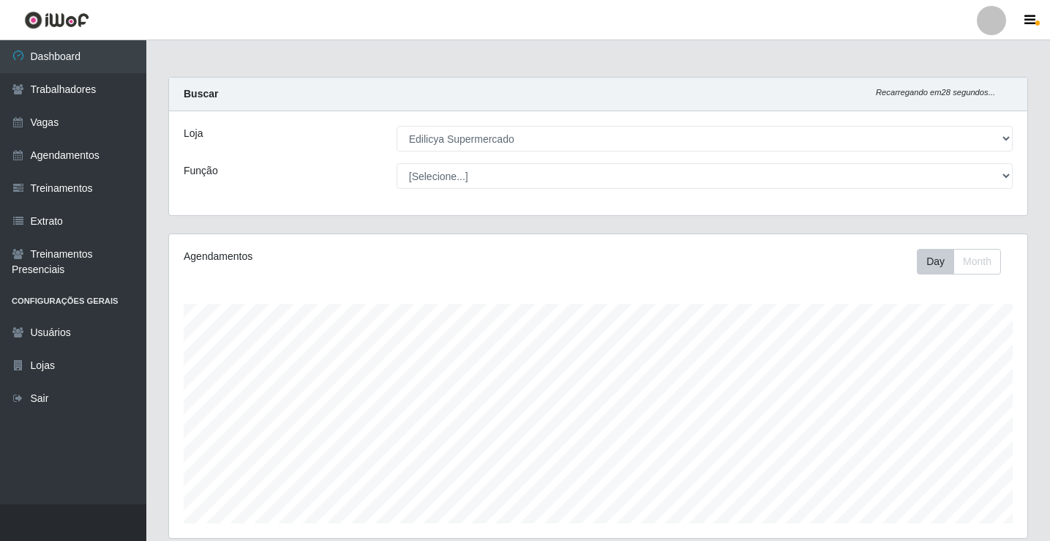
select select "460"
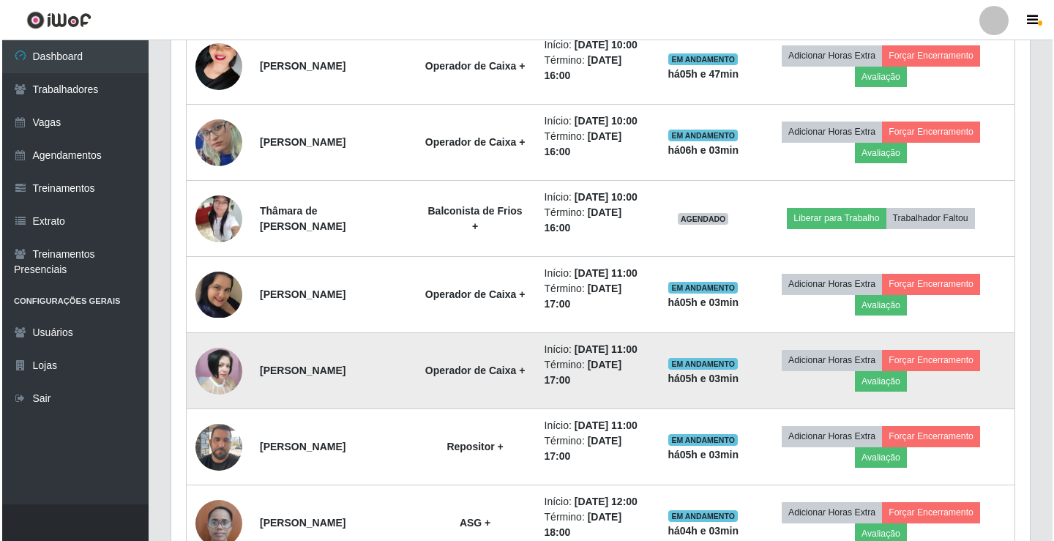
scroll to position [610, 0]
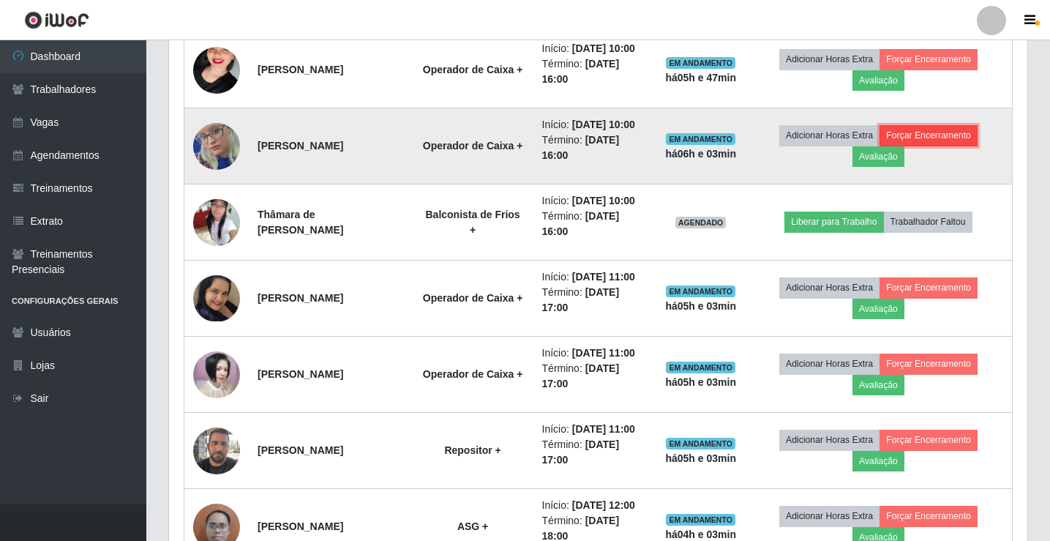
click at [929, 146] on button "Forçar Encerramento" at bounding box center [929, 135] width 98 height 20
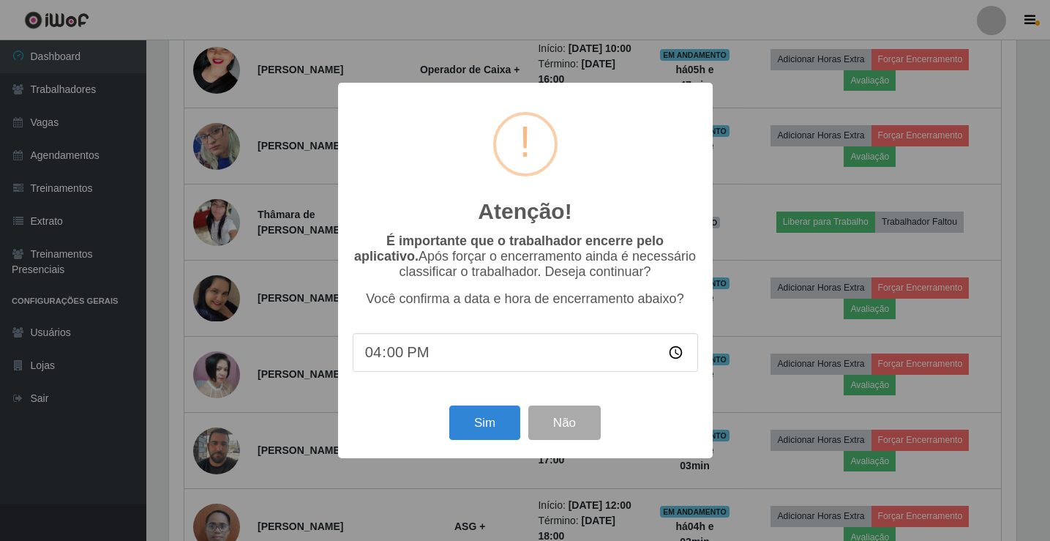
scroll to position [304, 851]
click at [506, 415] on button "Sim" at bounding box center [486, 422] width 71 height 34
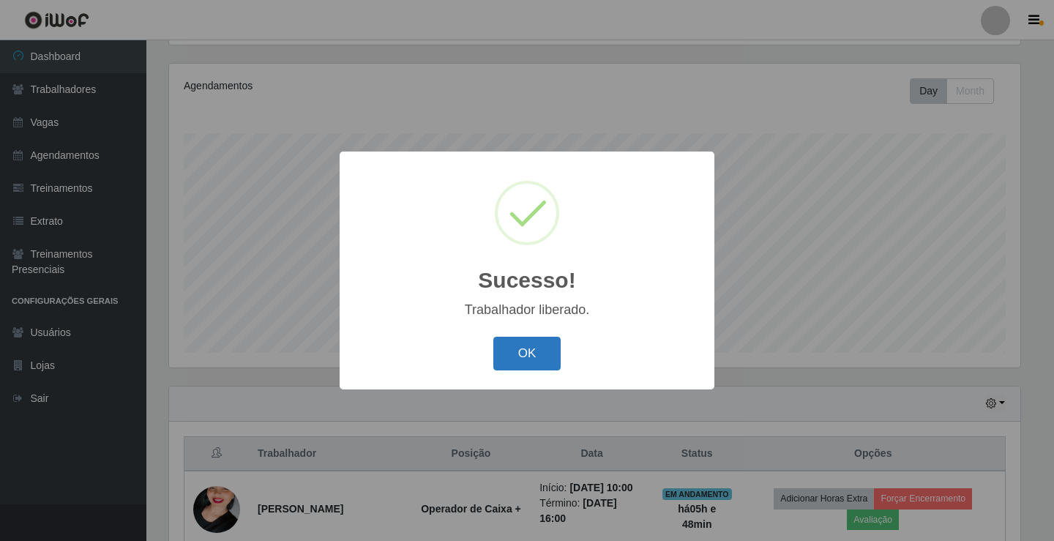
click at [525, 345] on button "OK" at bounding box center [527, 354] width 68 height 34
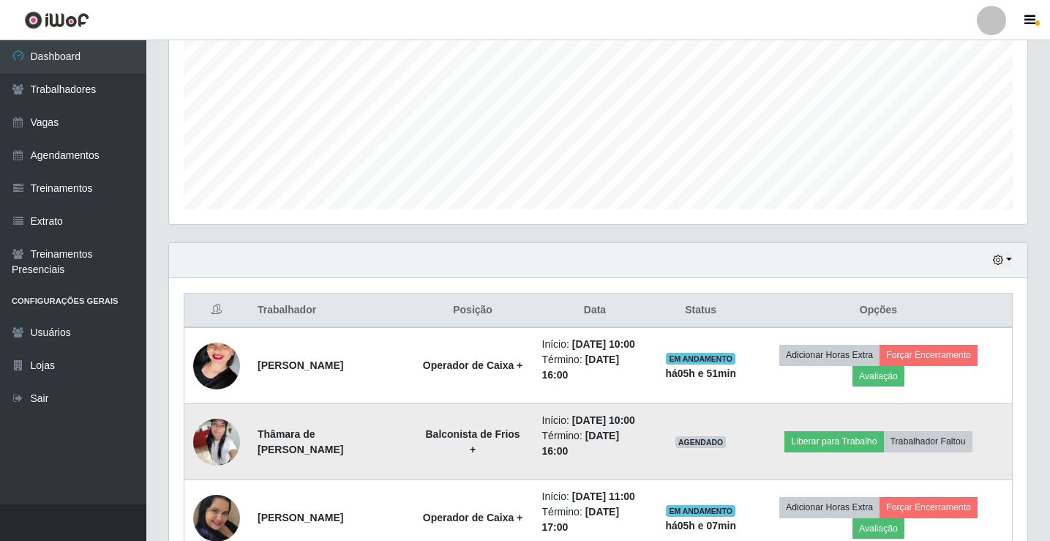
scroll to position [439, 0]
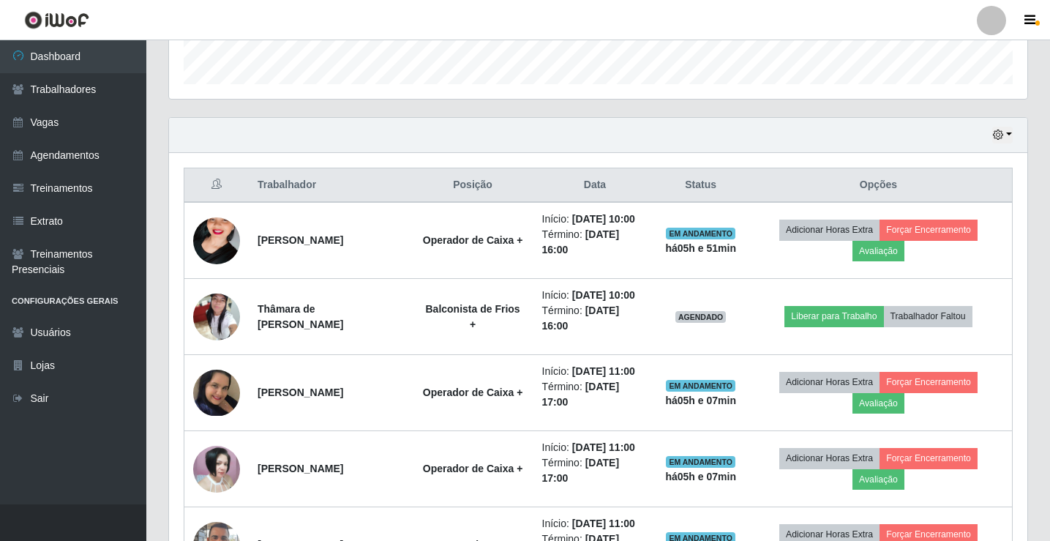
click at [1014, 135] on div "Hoje 1 dia 3 dias 1 Semana Não encerrados" at bounding box center [598, 135] width 858 height 35
click at [1012, 135] on button "button" at bounding box center [1002, 135] width 20 height 17
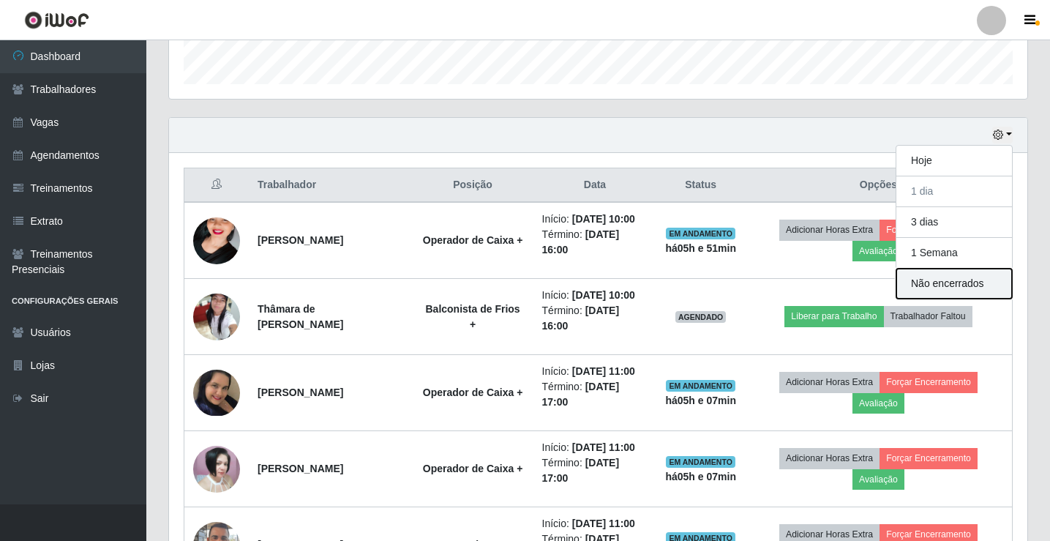
click at [930, 284] on button "Não encerrados" at bounding box center [954, 284] width 116 height 30
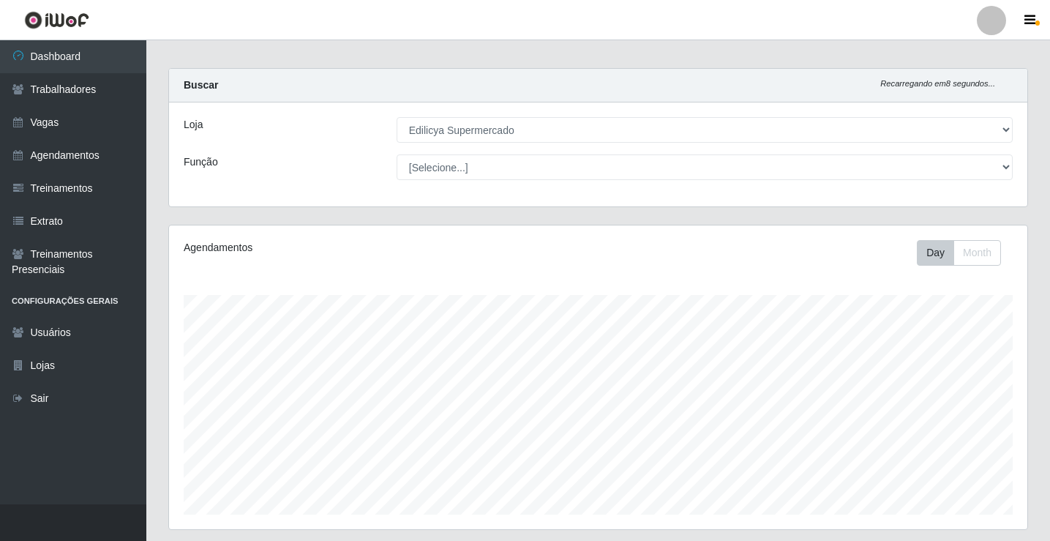
scroll to position [0, 0]
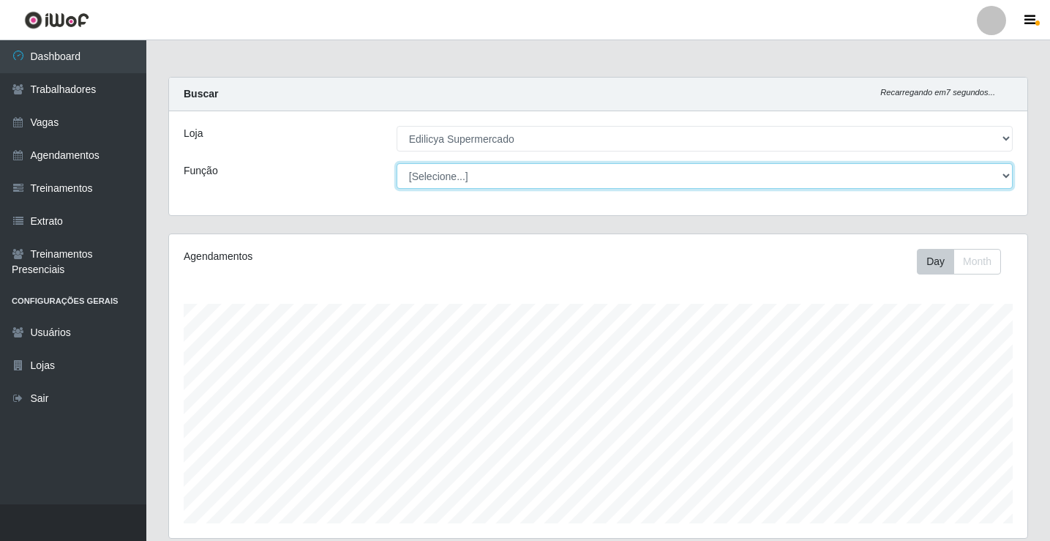
click at [585, 176] on select "[Selecione...] ASG ASG + ASG ++ Auxiliar de Estacionamento Auxiliar de Estacion…" at bounding box center [705, 176] width 616 height 26
click at [397, 163] on select "[Selecione...] ASG ASG + ASG ++ Auxiliar de Estacionamento Auxiliar de Estacion…" at bounding box center [705, 176] width 616 height 26
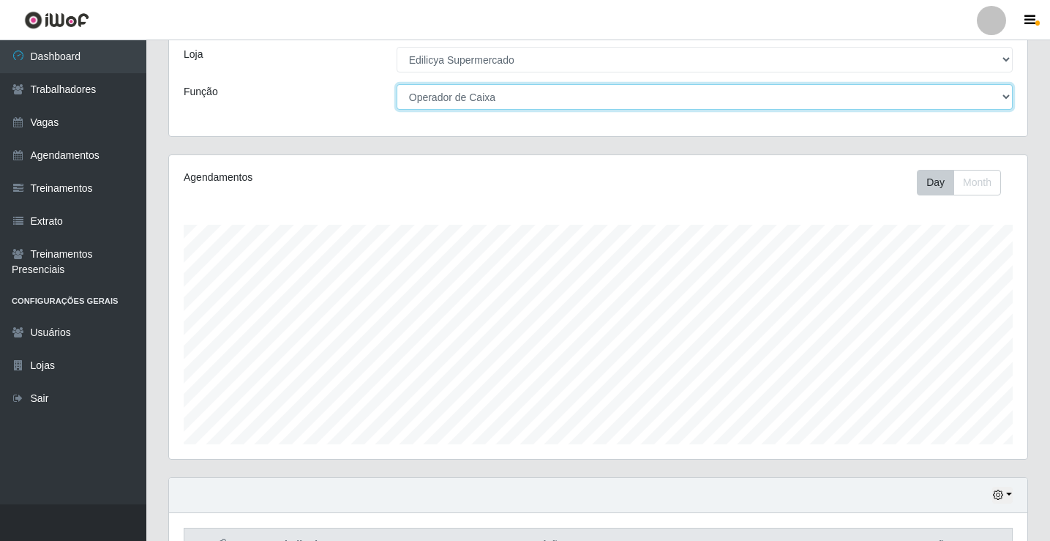
scroll to position [171, 0]
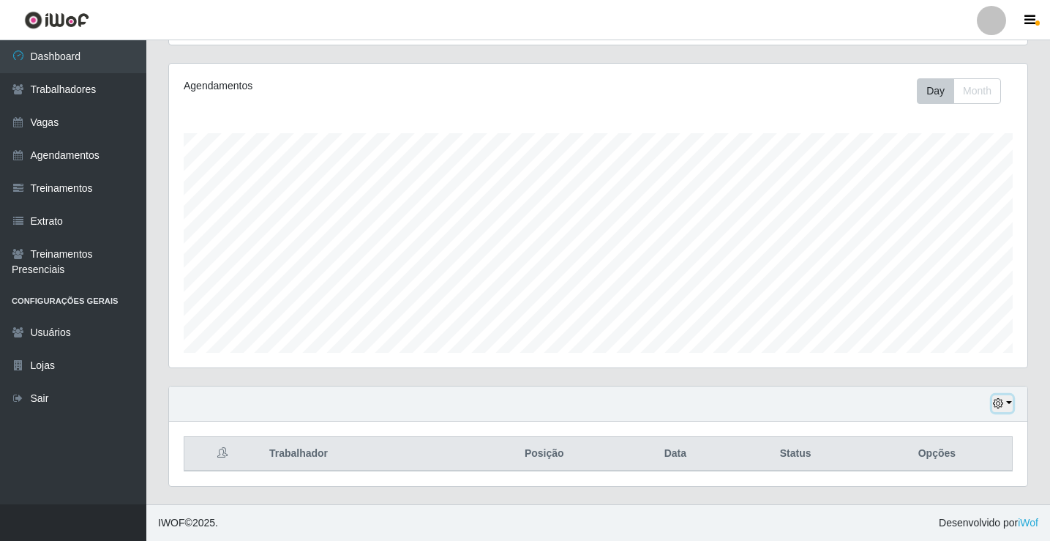
click at [1008, 403] on button "button" at bounding box center [1002, 403] width 20 height 17
click at [1004, 402] on button "button" at bounding box center [1002, 403] width 20 height 17
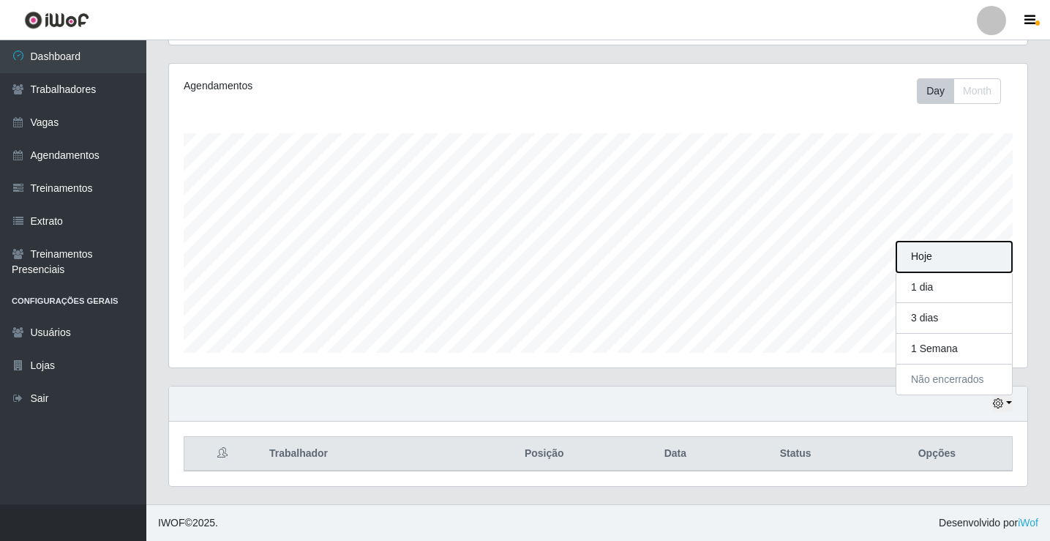
click at [933, 263] on button "Hoje" at bounding box center [954, 256] width 116 height 31
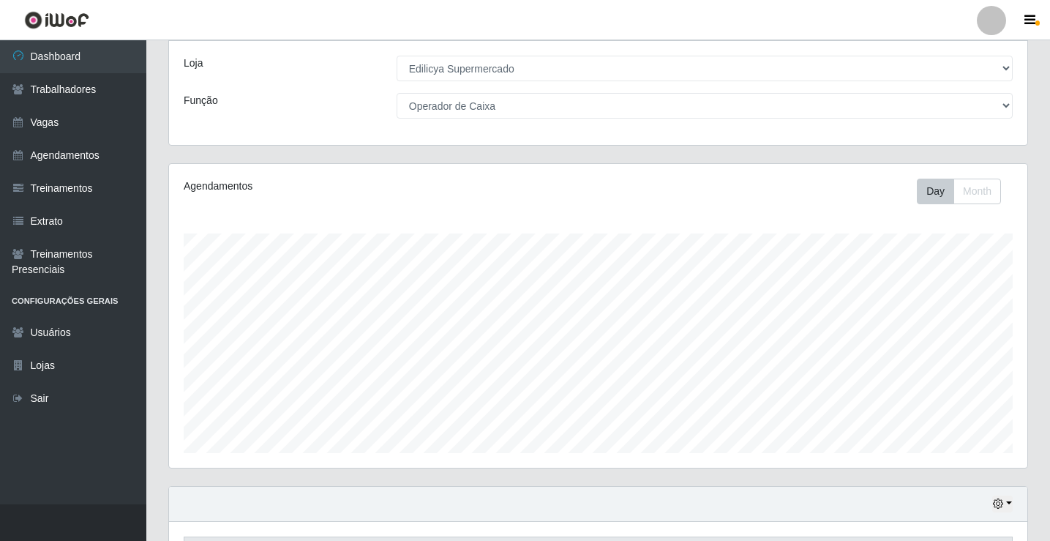
scroll to position [0, 0]
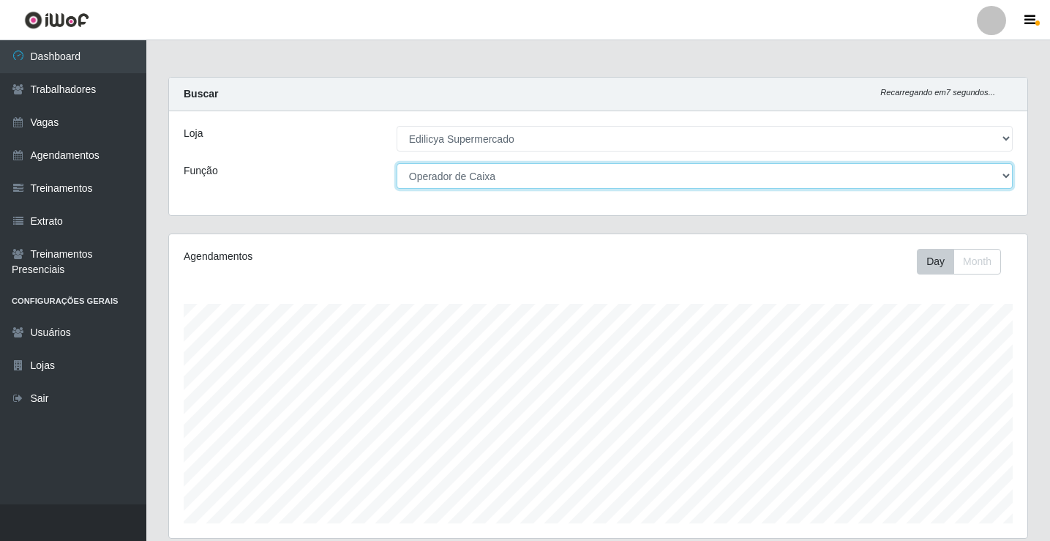
click at [508, 175] on select "[Selecione...] ASG ASG + ASG ++ Auxiliar de Estacionamento Auxiliar de Estacion…" at bounding box center [705, 176] width 616 height 26
select select "[Selecione...]"
click at [397, 163] on select "[Selecione...] ASG ASG + ASG ++ Auxiliar de Estacionamento Auxiliar de Estacion…" at bounding box center [705, 176] width 616 height 26
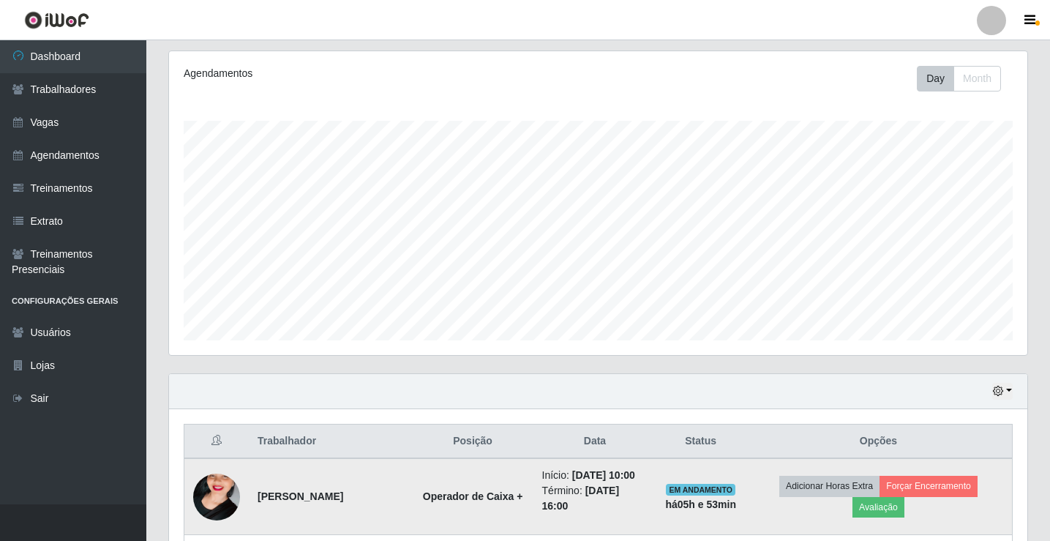
scroll to position [463, 0]
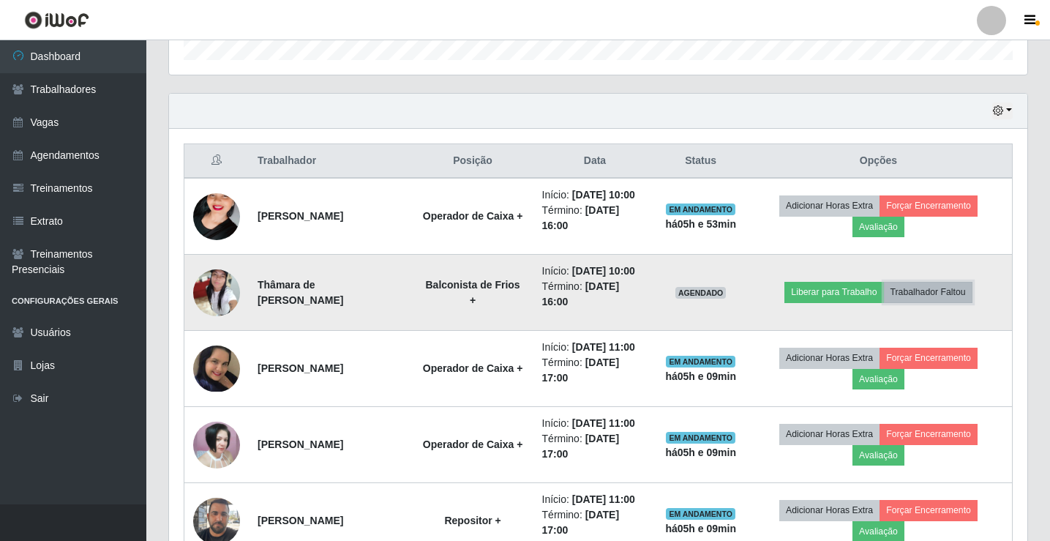
click at [946, 302] on button "Trabalhador Faltou" at bounding box center [928, 292] width 89 height 20
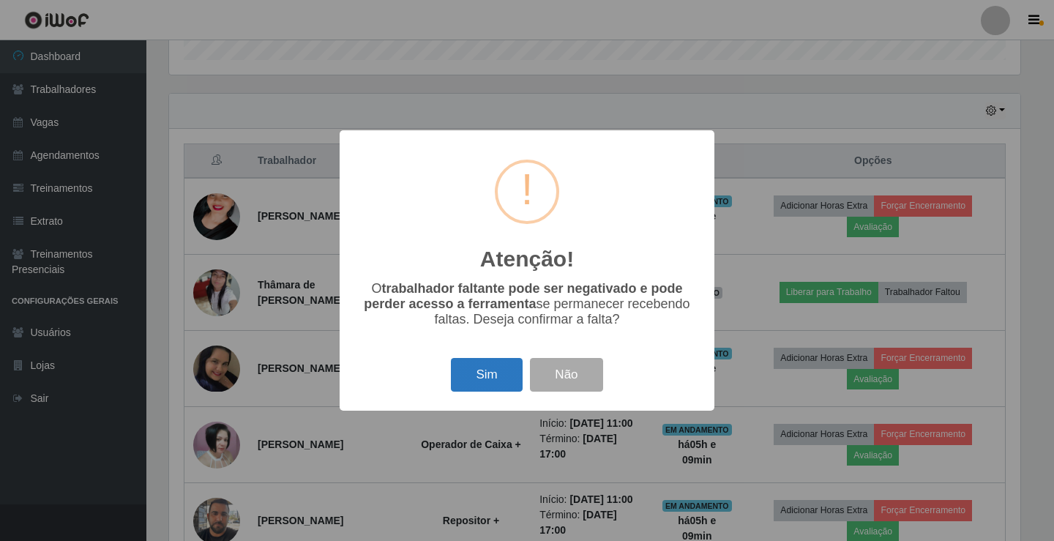
click at [469, 386] on button "Sim" at bounding box center [486, 375] width 71 height 34
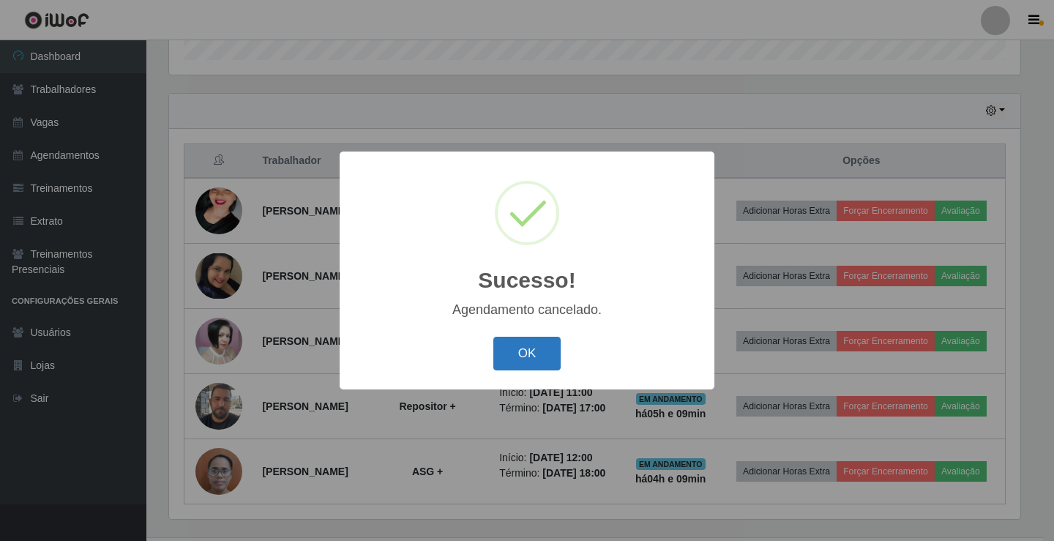
click at [517, 362] on button "OK" at bounding box center [527, 354] width 68 height 34
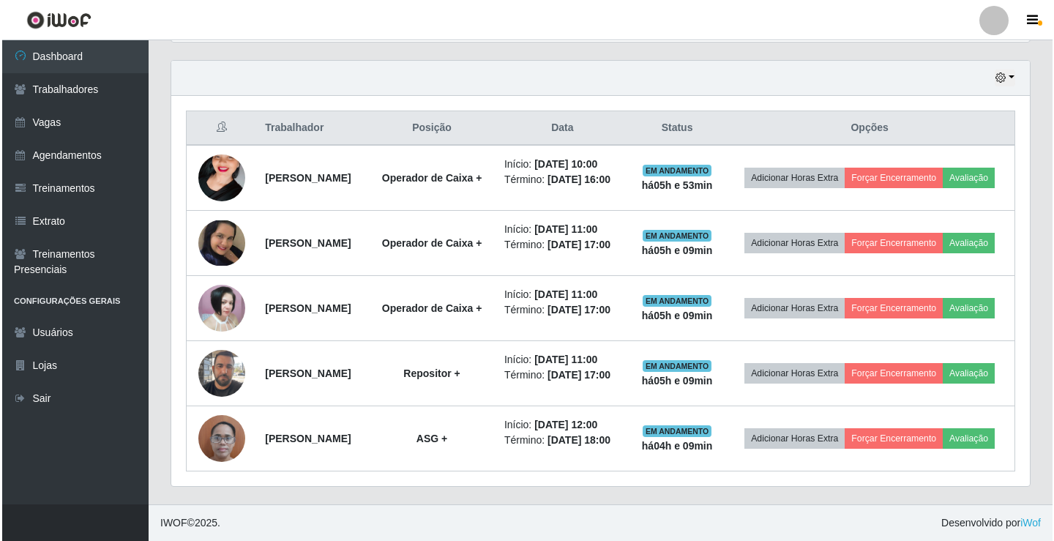
scroll to position [551, 0]
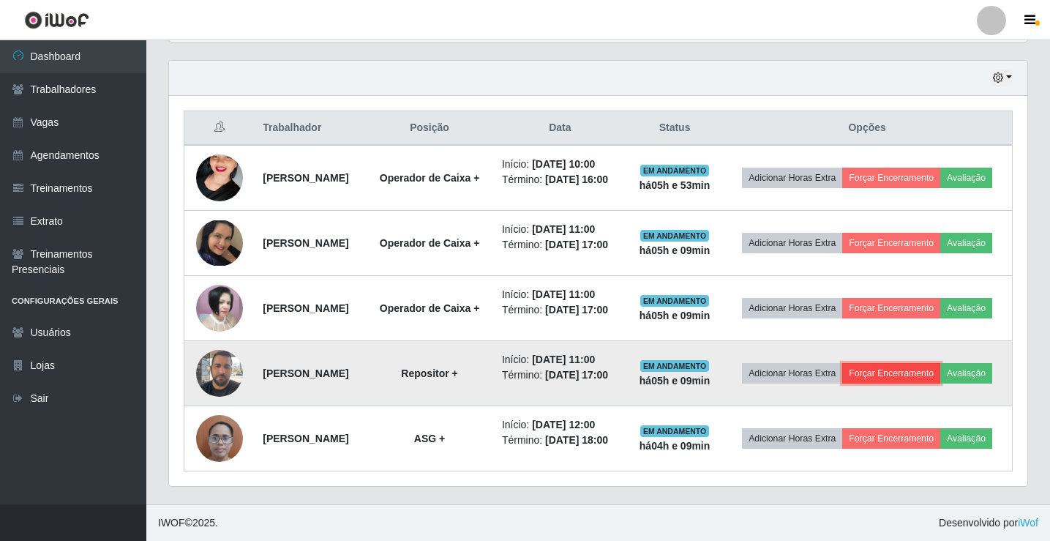
click at [910, 363] on button "Forçar Encerramento" at bounding box center [891, 373] width 98 height 20
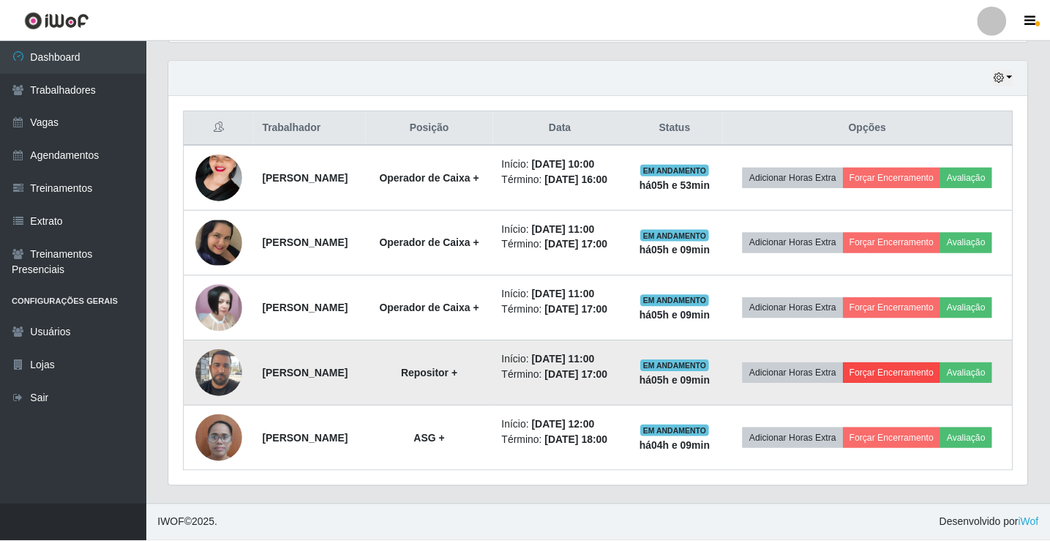
scroll to position [304, 851]
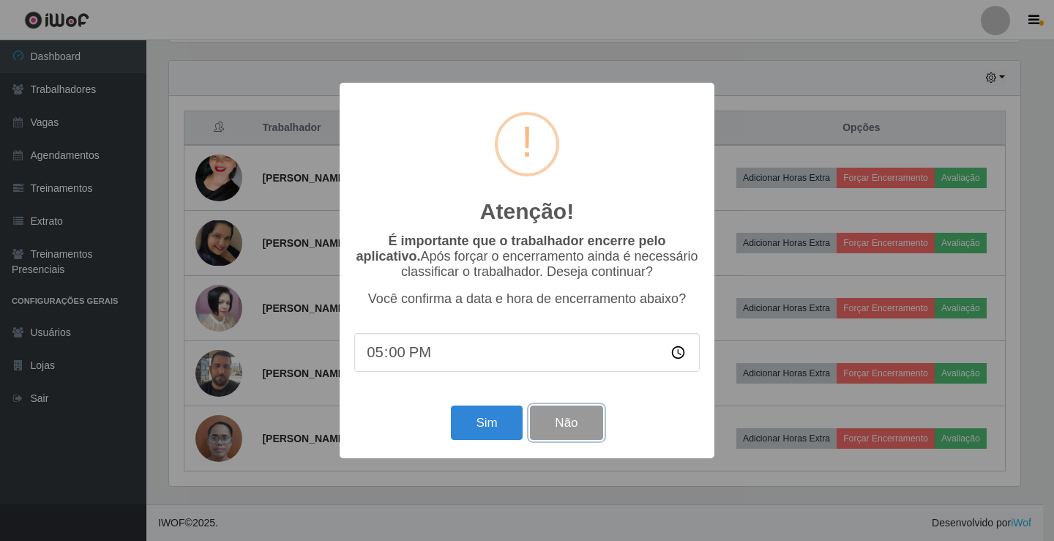
click at [572, 424] on button "Não" at bounding box center [566, 422] width 72 height 34
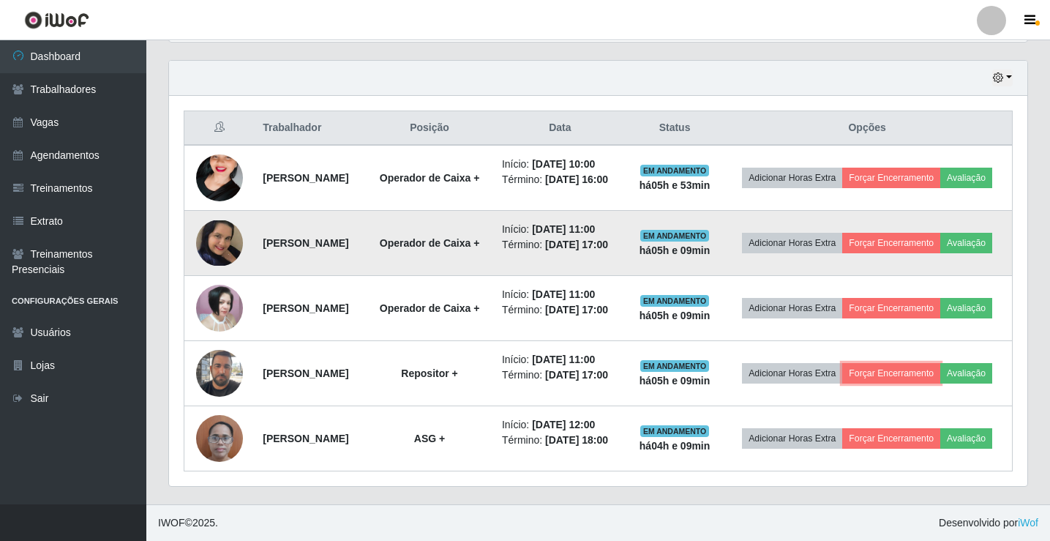
scroll to position [551, 0]
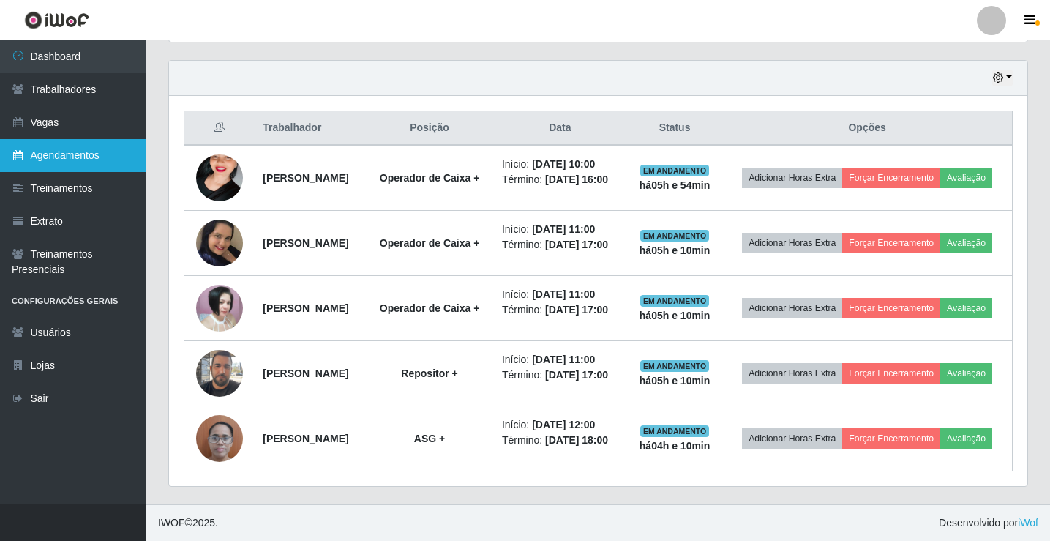
click at [60, 149] on link "Agendamentos" at bounding box center [73, 155] width 146 height 33
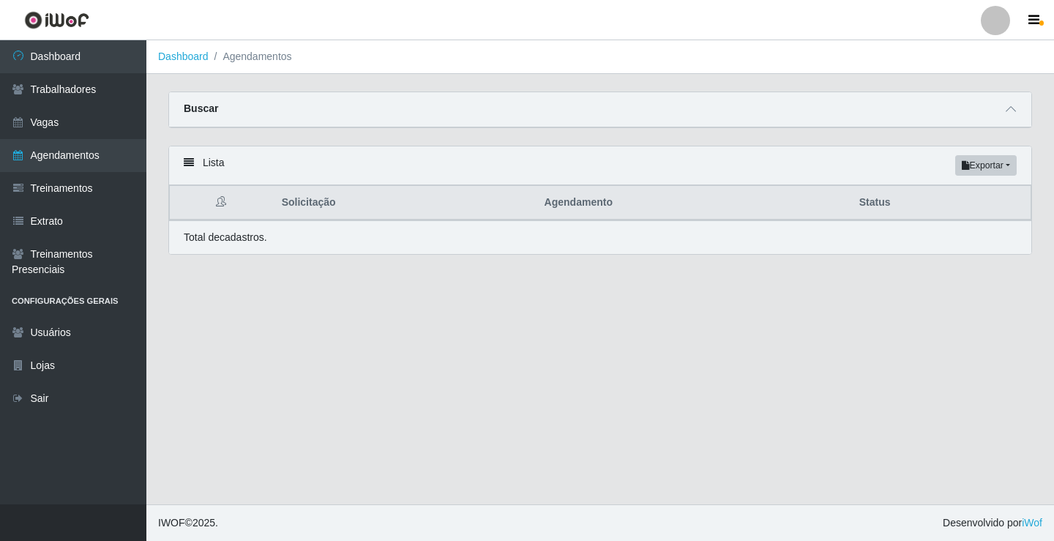
click at [261, 54] on li "Agendamentos" at bounding box center [250, 56] width 83 height 15
drag, startPoint x: 256, startPoint y: 57, endPoint x: 235, endPoint y: 61, distance: 21.5
click at [255, 59] on li "Agendamentos" at bounding box center [250, 56] width 83 height 15
click at [189, 59] on link "Dashboard" at bounding box center [183, 56] width 50 height 12
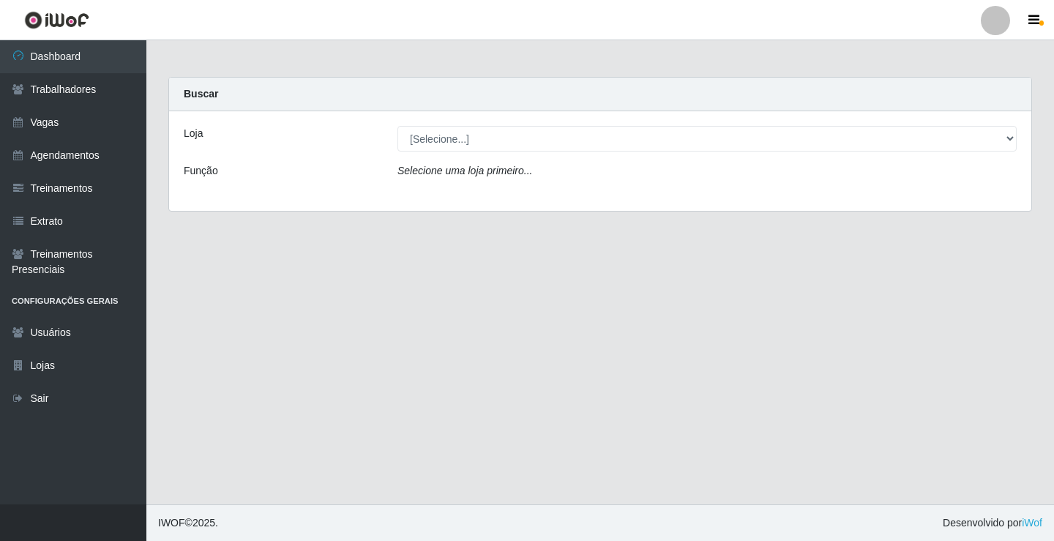
click at [457, 151] on div "Loja [Selecione...] Edilicya Supermercado Função Selecione uma loja primeiro..." at bounding box center [600, 161] width 862 height 100
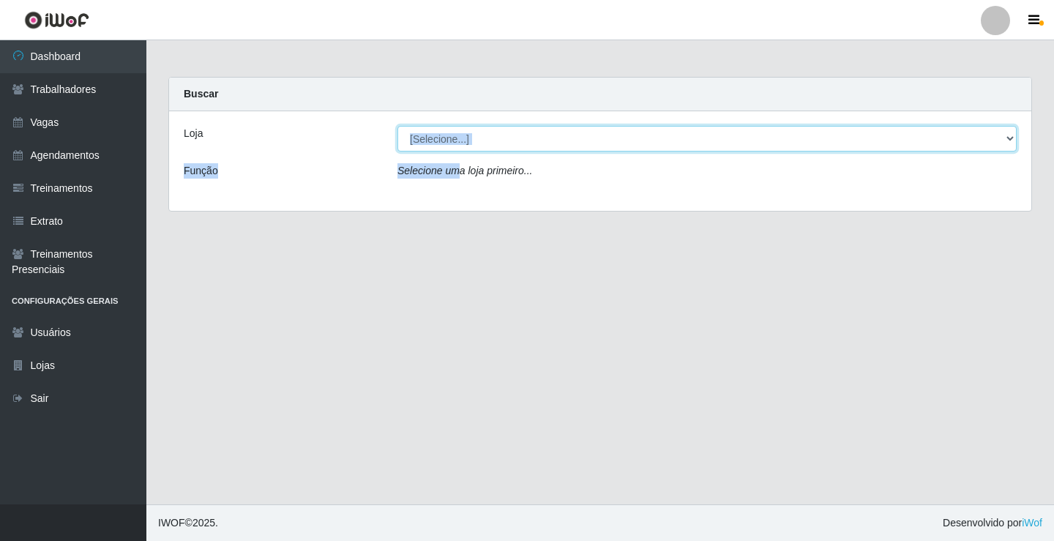
drag, startPoint x: 457, startPoint y: 138, endPoint x: 457, endPoint y: 149, distance: 11.7
click at [457, 142] on select "[Selecione...] Edilicya Supermercado" at bounding box center [706, 139] width 619 height 26
select select "460"
click at [397, 126] on select "[Selecione...] Edilicya Supermercado" at bounding box center [706, 139] width 619 height 26
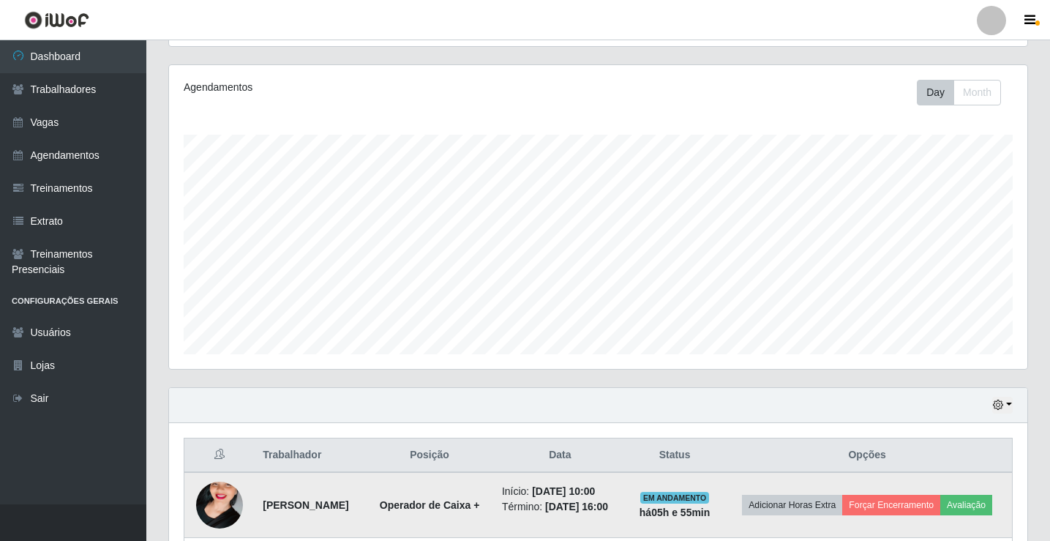
scroll to position [39, 0]
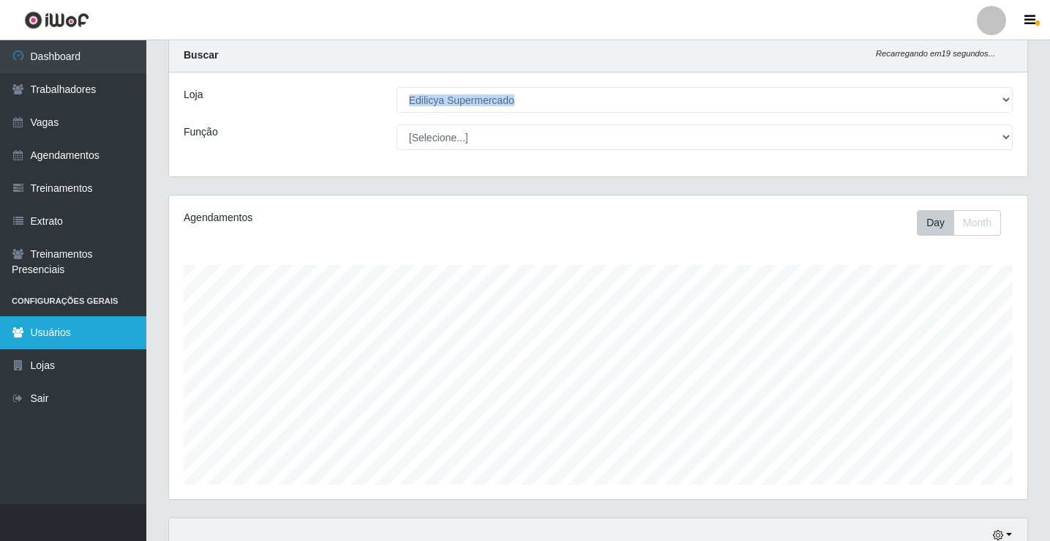
click at [43, 342] on link "Usuários" at bounding box center [73, 332] width 146 height 33
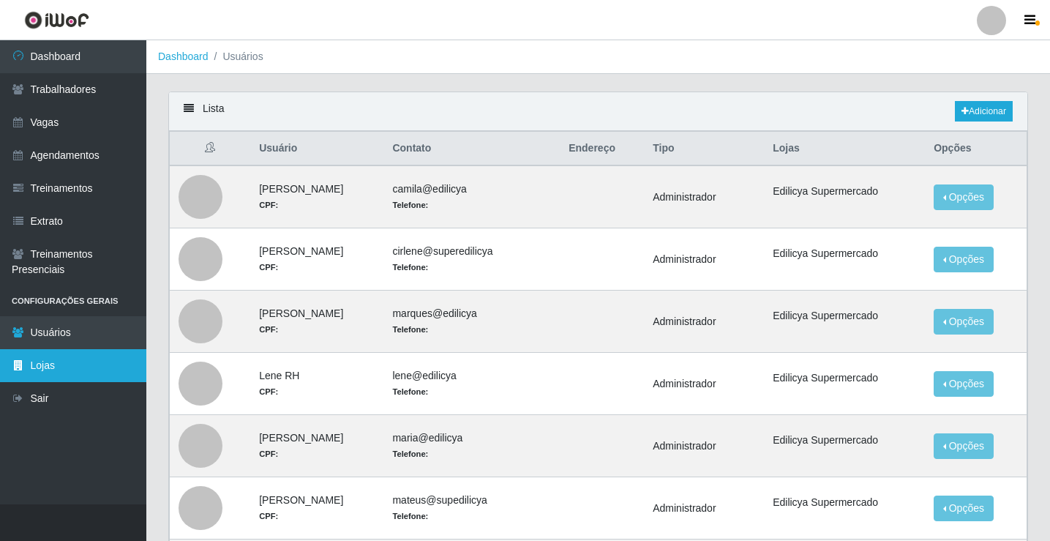
click at [40, 359] on link "Lojas" at bounding box center [73, 365] width 146 height 33
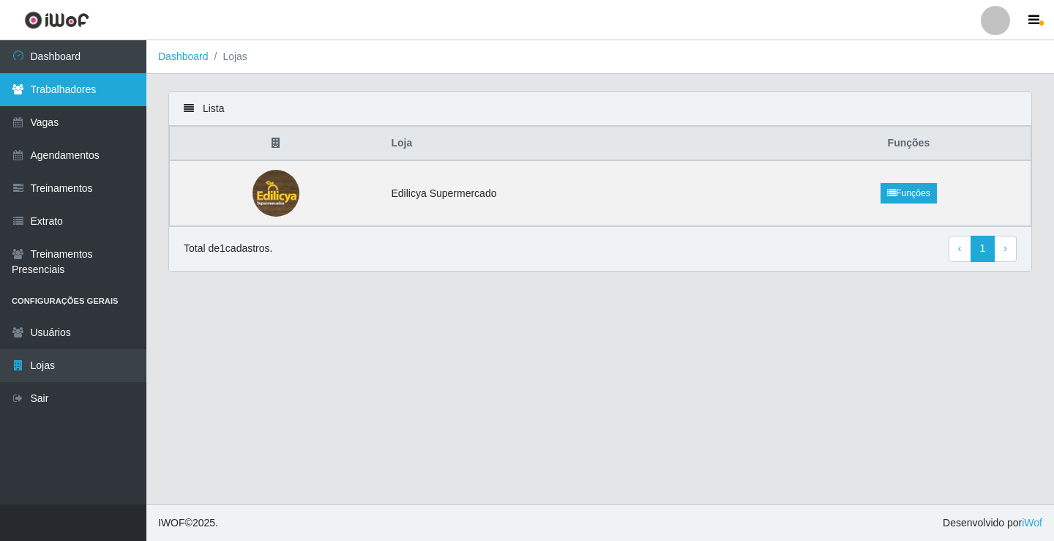
click at [98, 93] on link "Trabalhadores" at bounding box center [73, 89] width 146 height 33
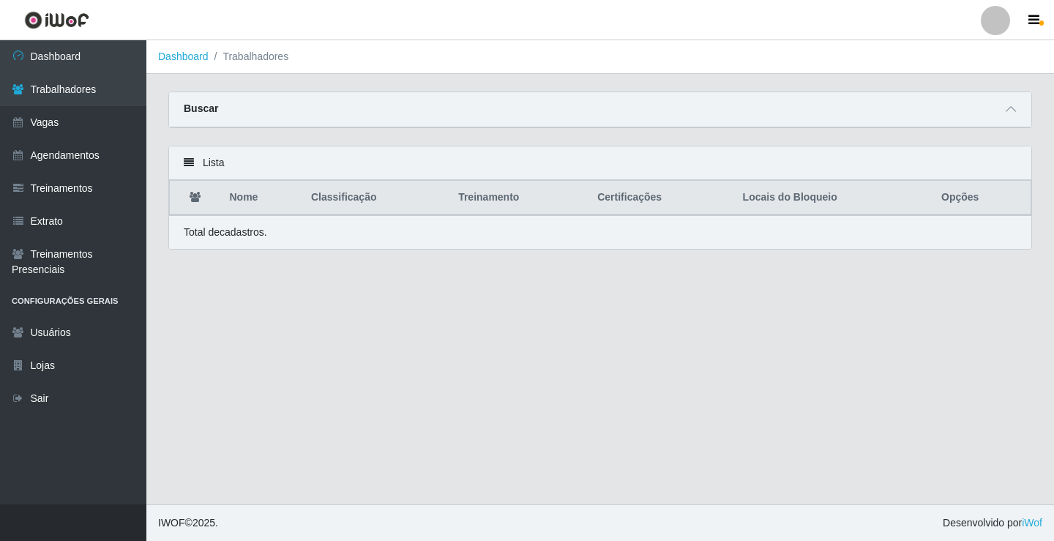
click at [247, 60] on li "Trabalhadores" at bounding box center [249, 56] width 80 height 15
click at [198, 56] on link "Dashboard" at bounding box center [183, 56] width 50 height 12
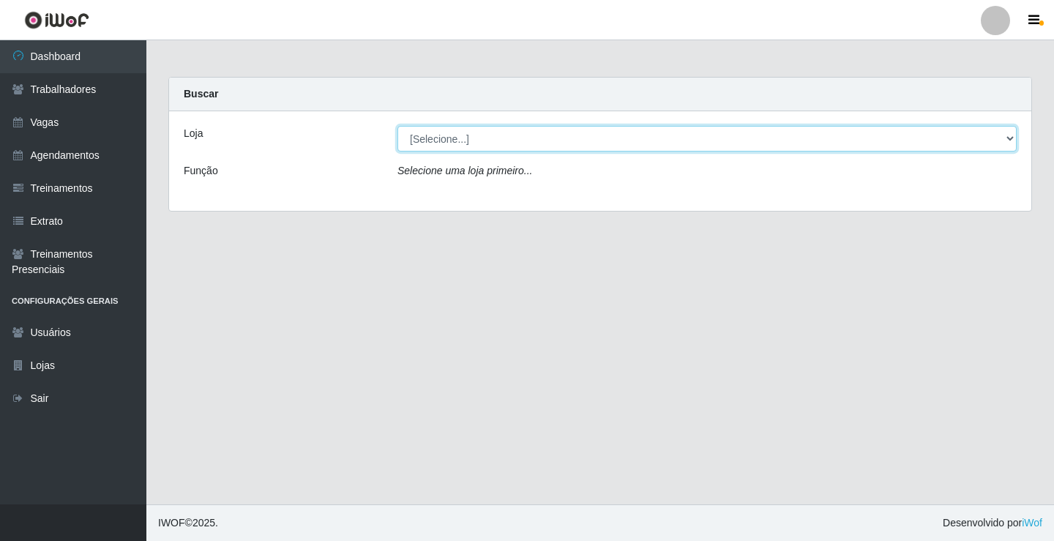
click at [480, 138] on select "[Selecione...] Edilicya Supermercado" at bounding box center [706, 139] width 619 height 26
select select "460"
click at [397, 126] on select "[Selecione...] Edilicya Supermercado" at bounding box center [706, 139] width 619 height 26
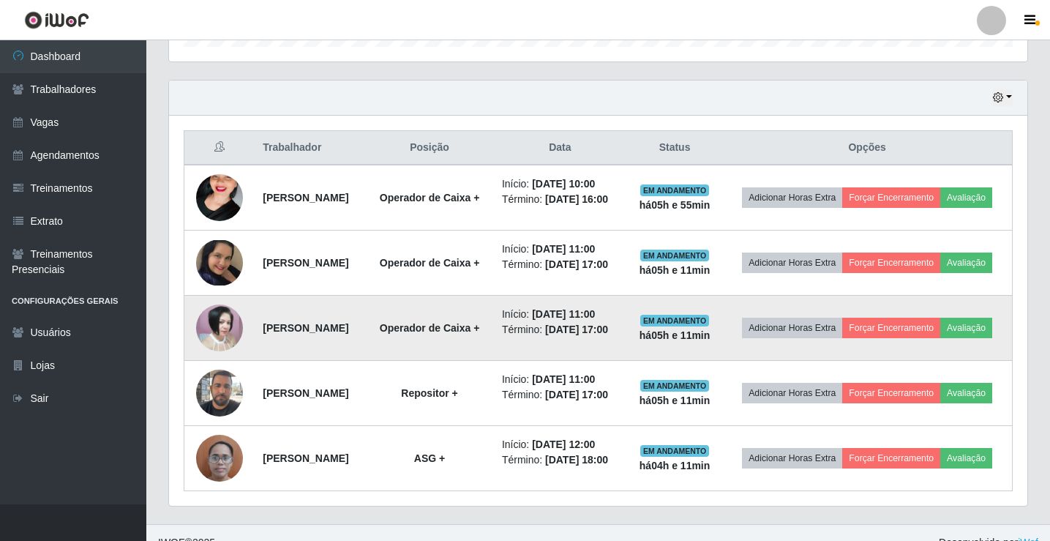
scroll to position [405, 0]
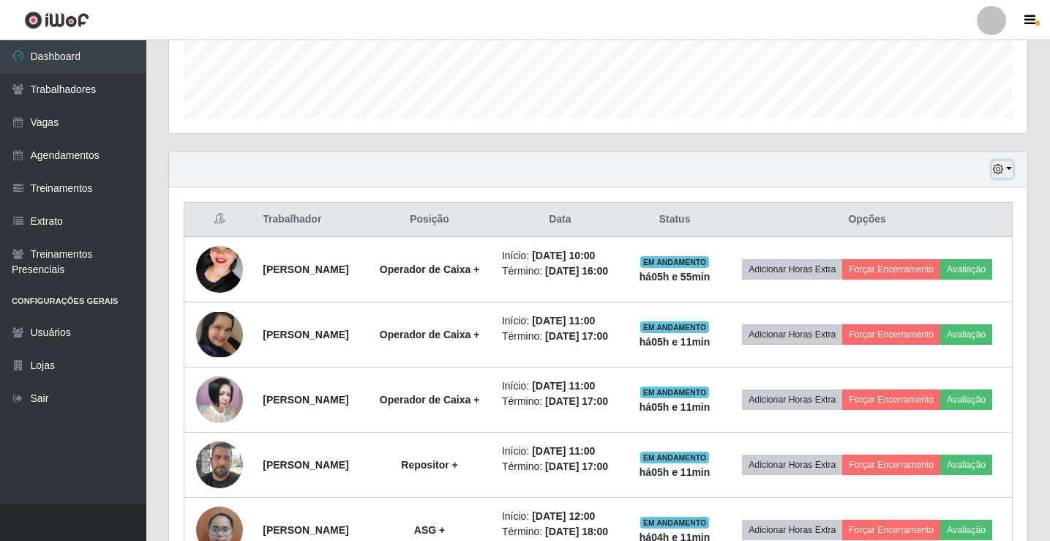
click at [1011, 168] on button "button" at bounding box center [1002, 169] width 20 height 17
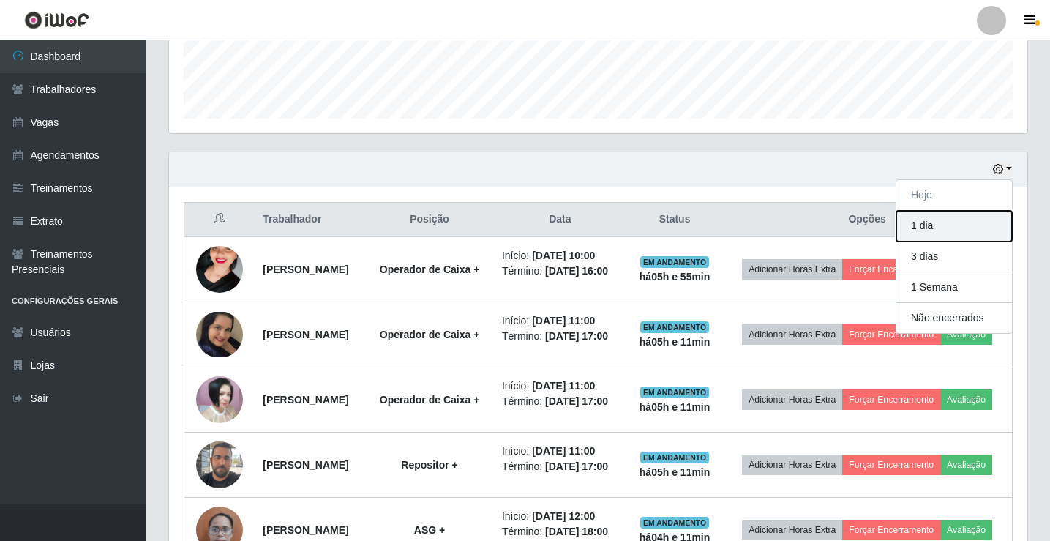
click at [926, 225] on button "1 dia" at bounding box center [954, 226] width 116 height 31
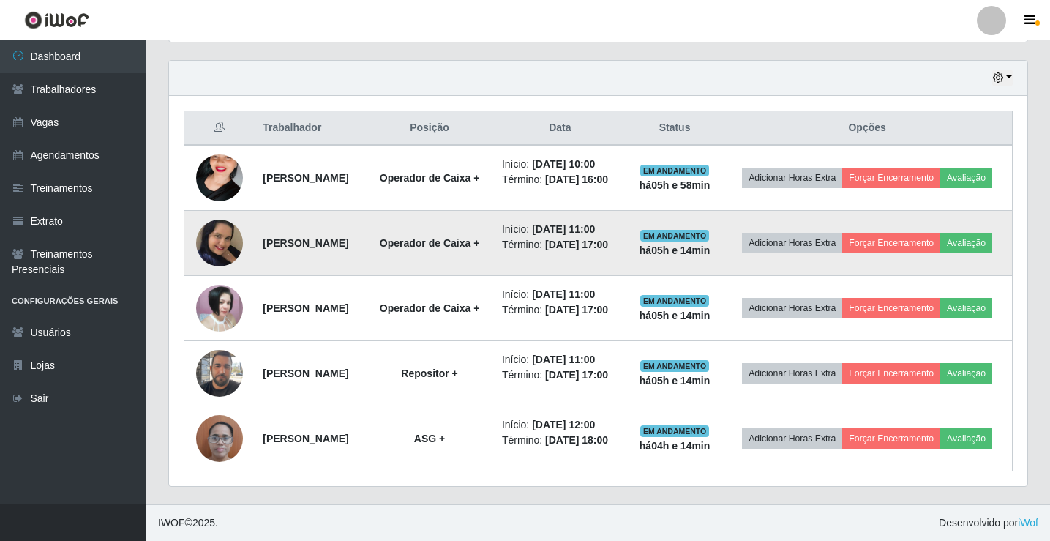
scroll to position [551, 0]
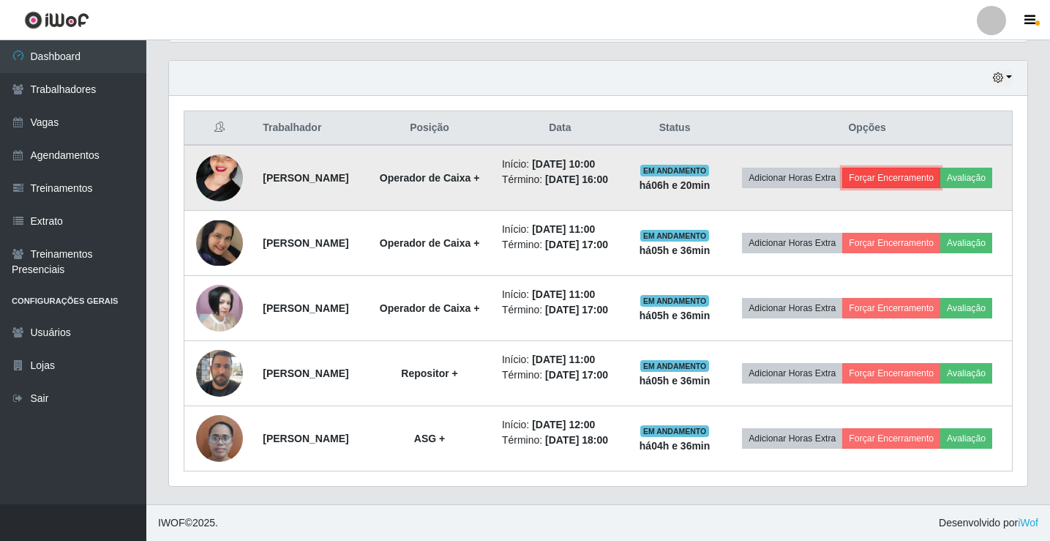
click at [926, 168] on button "Forçar Encerramento" at bounding box center [891, 178] width 98 height 20
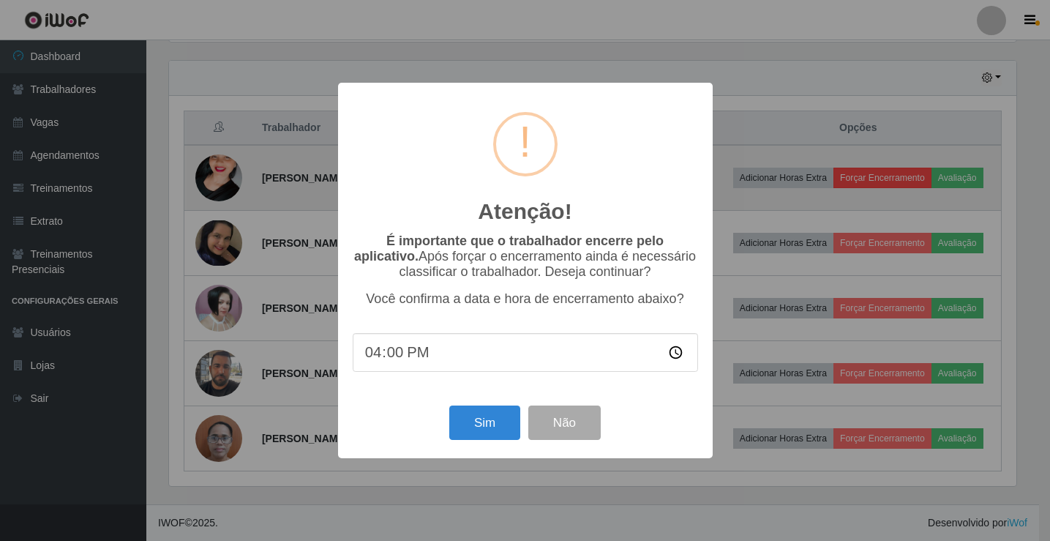
scroll to position [304, 851]
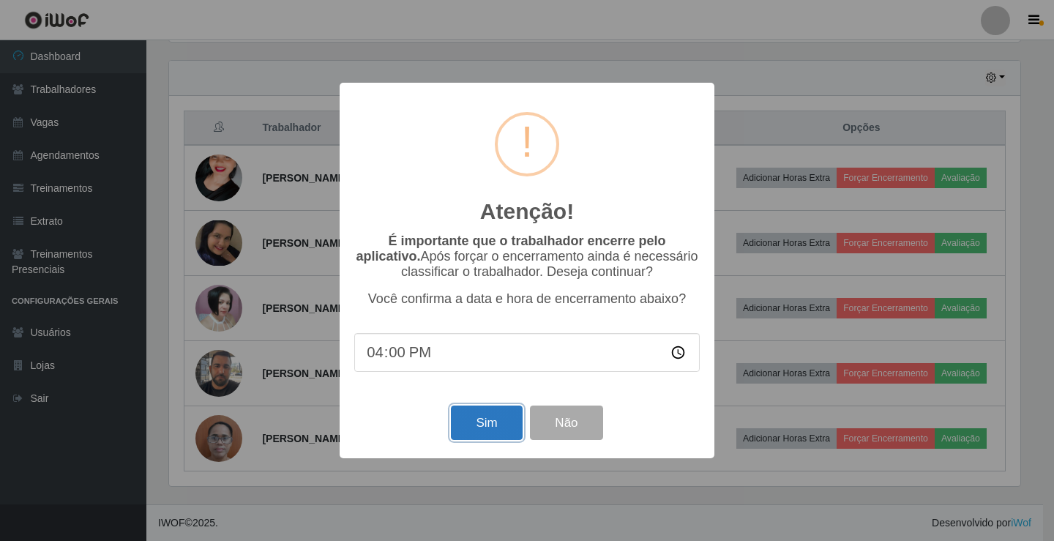
click at [474, 427] on button "Sim" at bounding box center [486, 422] width 71 height 34
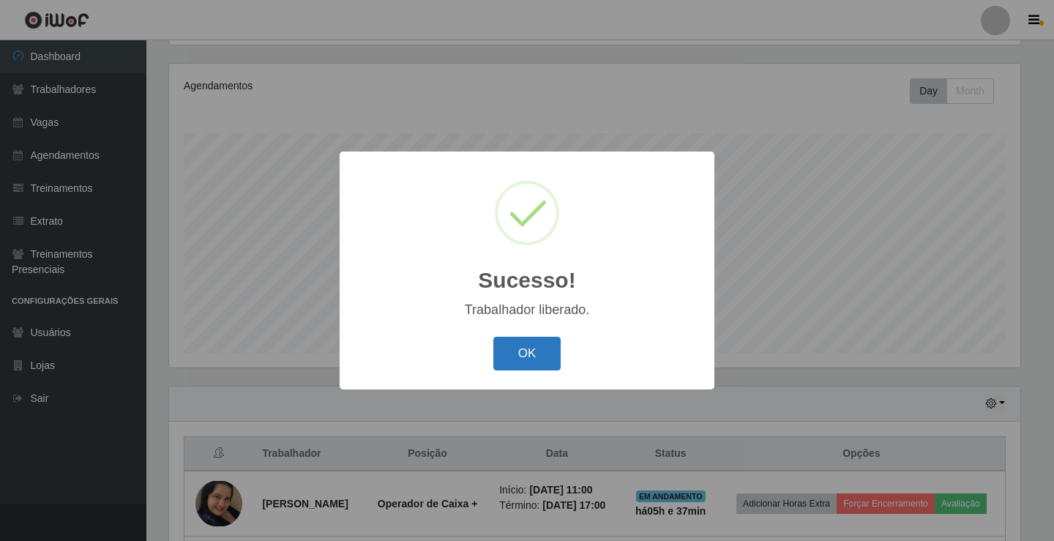
click at [550, 353] on button "OK" at bounding box center [527, 354] width 68 height 34
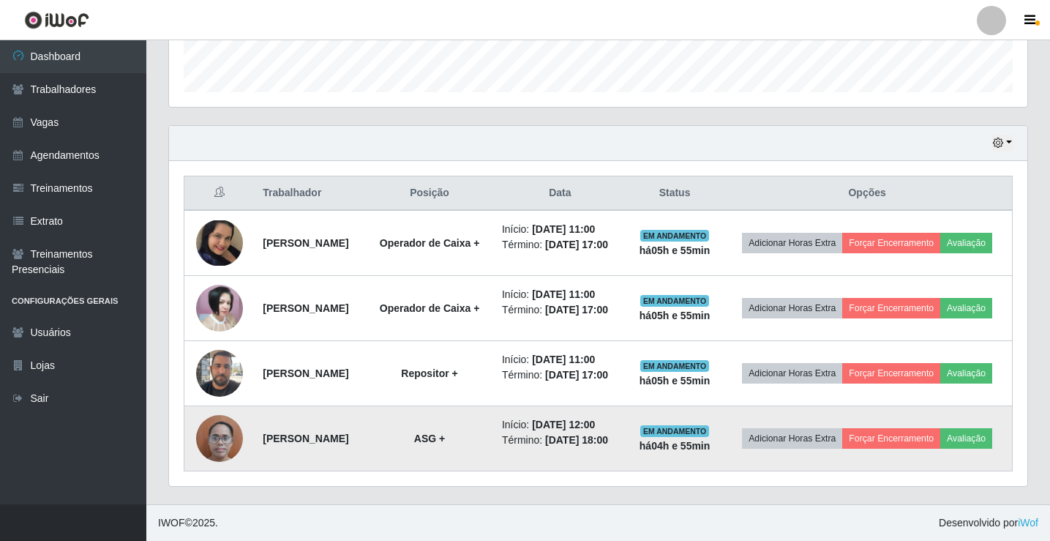
scroll to position [463, 0]
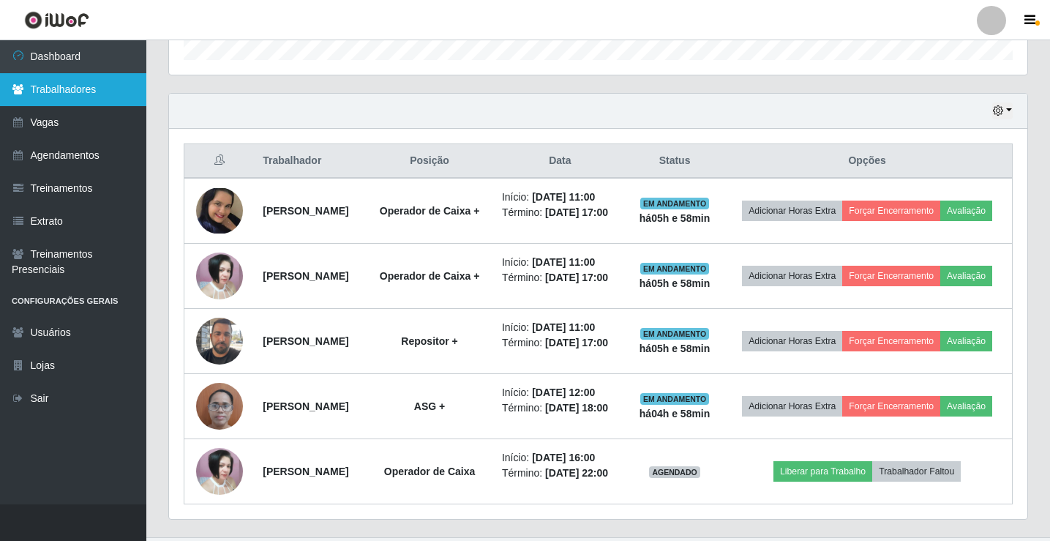
click at [32, 96] on link "Trabalhadores" at bounding box center [73, 89] width 146 height 33
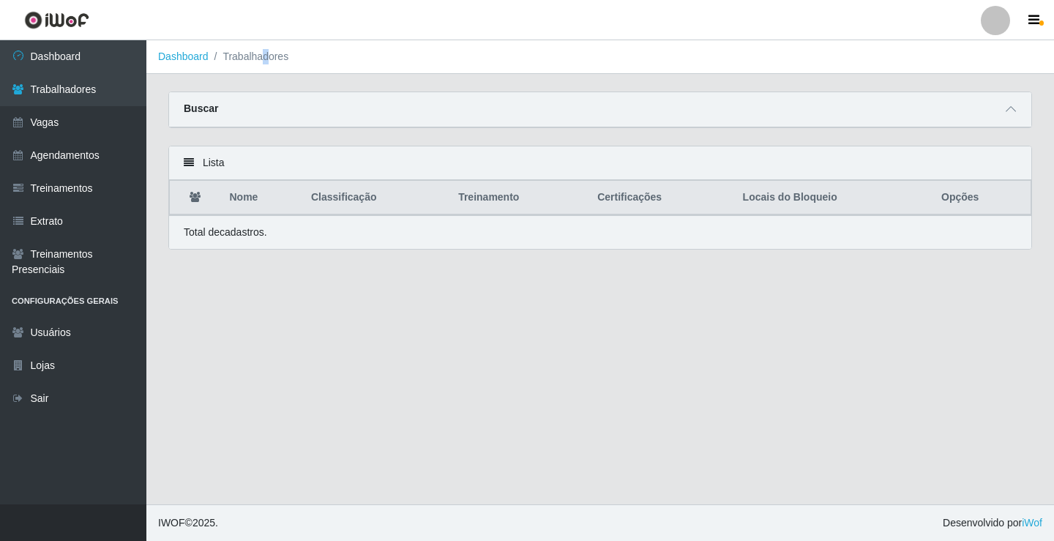
click at [266, 60] on li "Trabalhadores" at bounding box center [249, 56] width 80 height 15
click at [200, 57] on ol "Dashboard Trabalhadores" at bounding box center [599, 57] width 907 height 34
click at [195, 62] on link "Dashboard" at bounding box center [183, 56] width 50 height 12
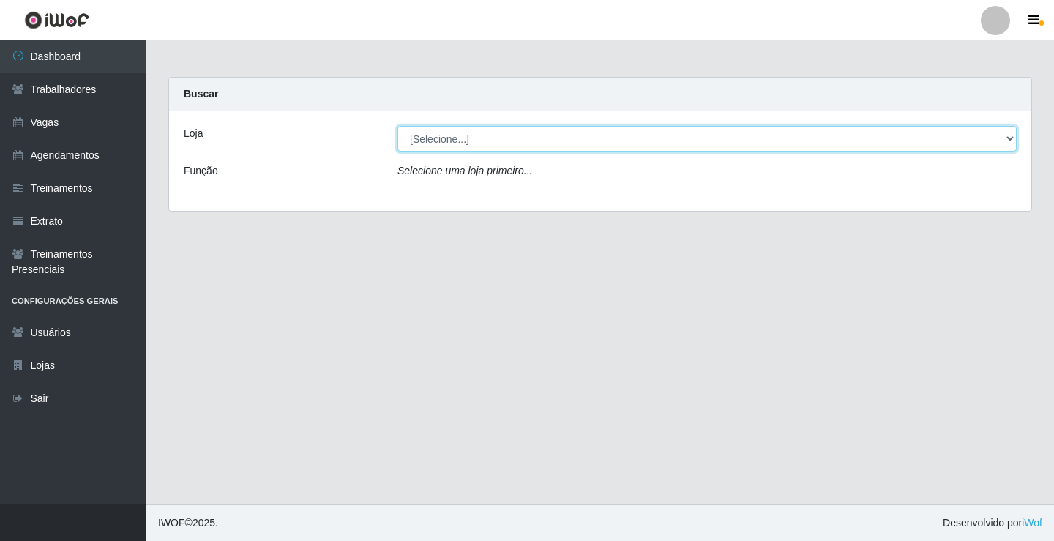
click at [473, 135] on select "[Selecione...] Edilicya Supermercado" at bounding box center [706, 139] width 619 height 26
select select "460"
click at [397, 126] on select "[Selecione...] Edilicya Supermercado" at bounding box center [706, 139] width 619 height 26
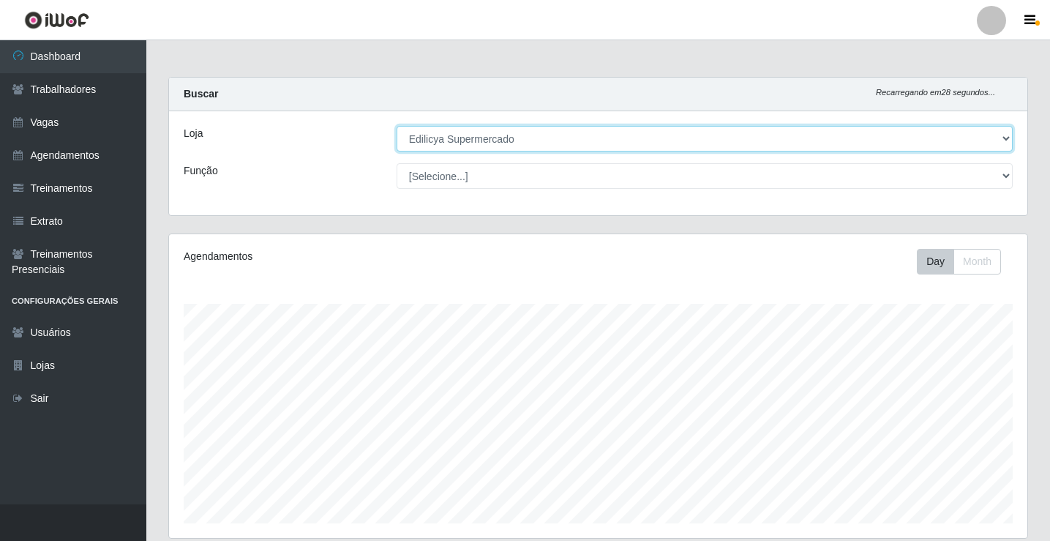
scroll to position [304, 858]
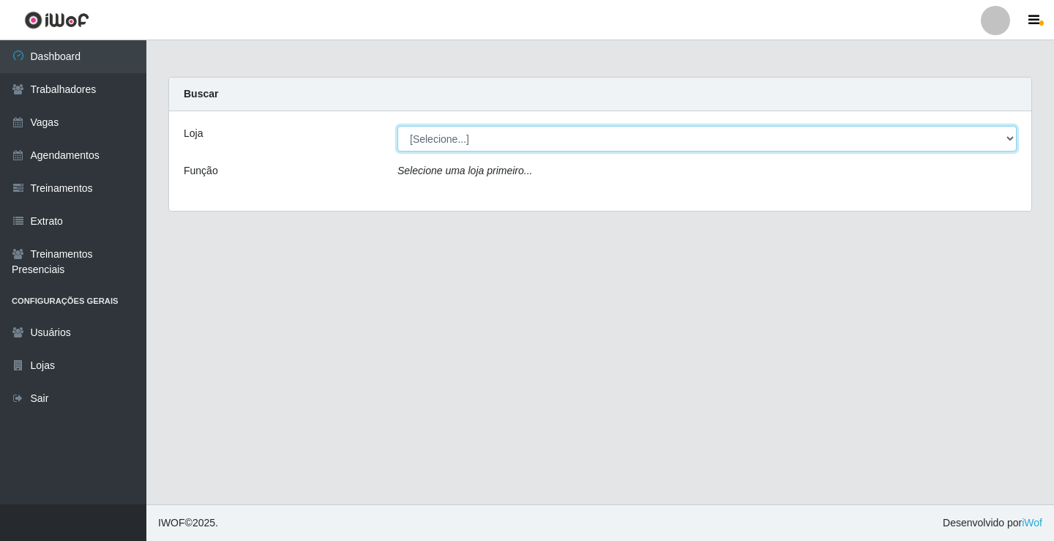
click at [493, 145] on select "[Selecione...] Edilicya Supermercado" at bounding box center [706, 139] width 619 height 26
select select "460"
click at [397, 126] on select "[Selecione...] Edilicya Supermercado" at bounding box center [706, 139] width 619 height 26
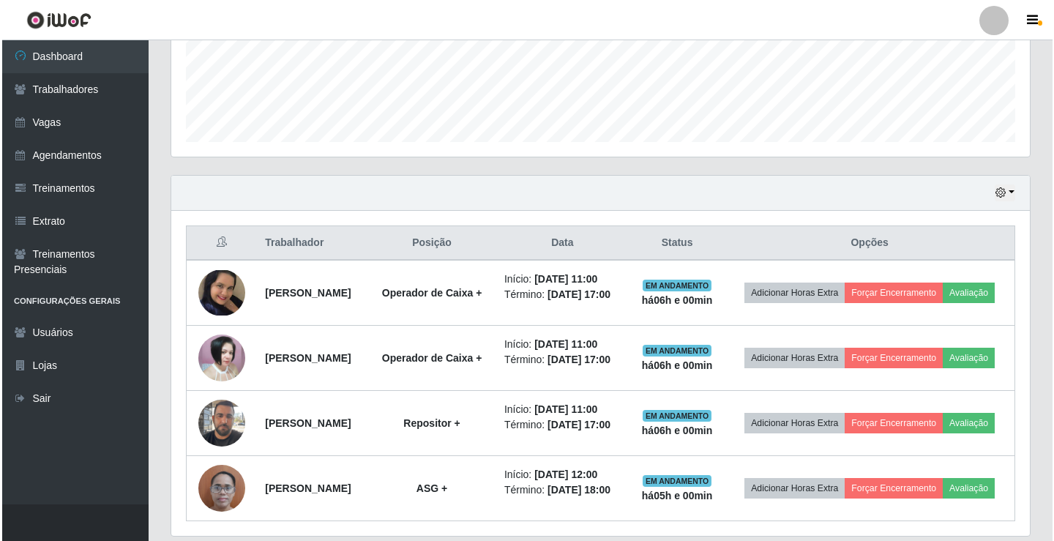
scroll to position [475, 0]
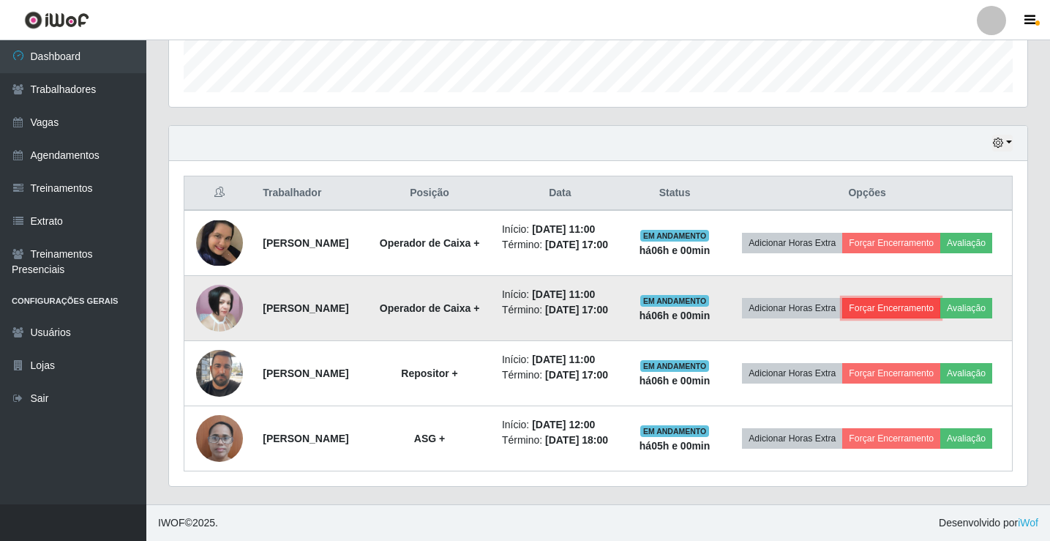
click at [922, 298] on button "Forçar Encerramento" at bounding box center [891, 308] width 98 height 20
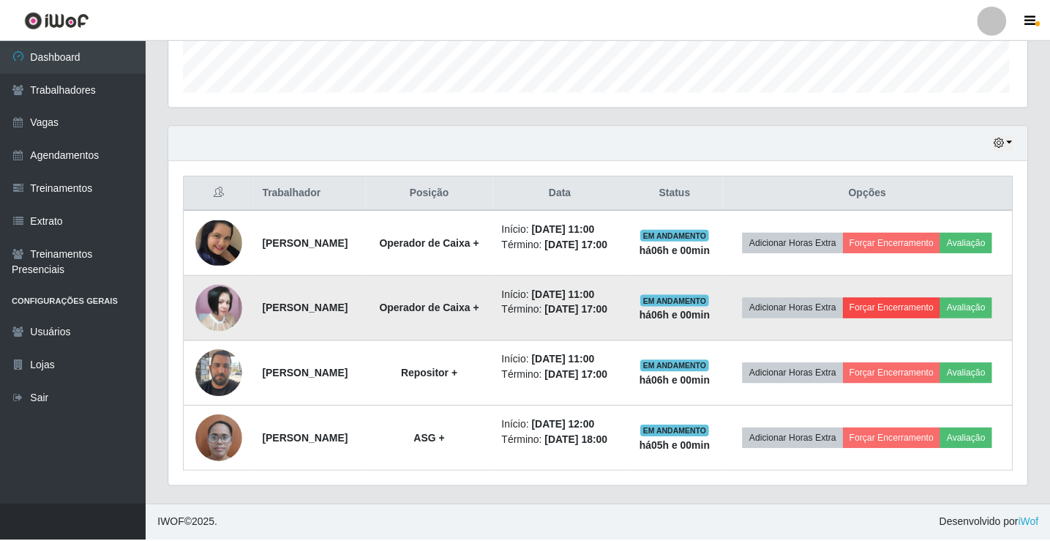
scroll to position [304, 851]
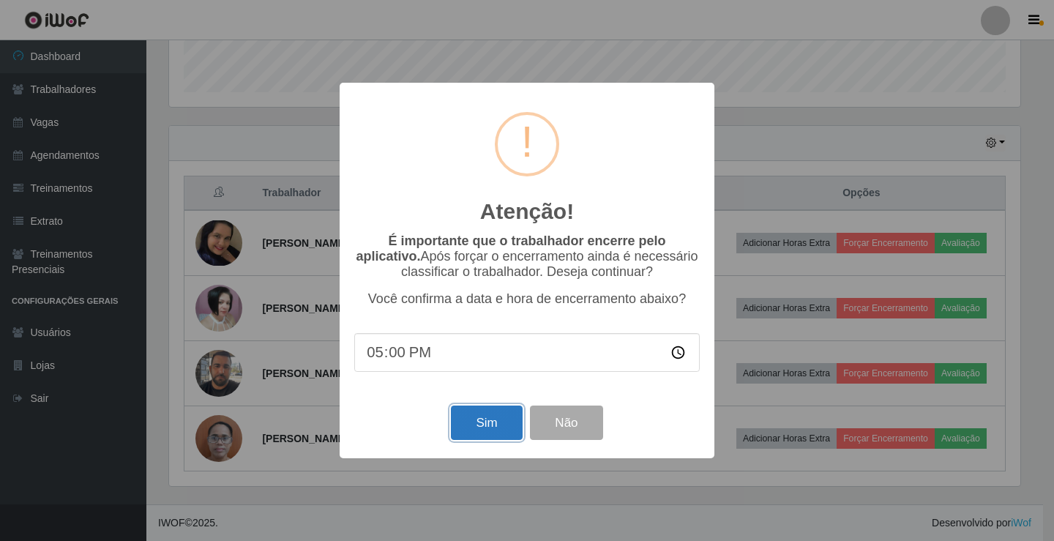
click at [481, 430] on button "Sim" at bounding box center [486, 422] width 71 height 34
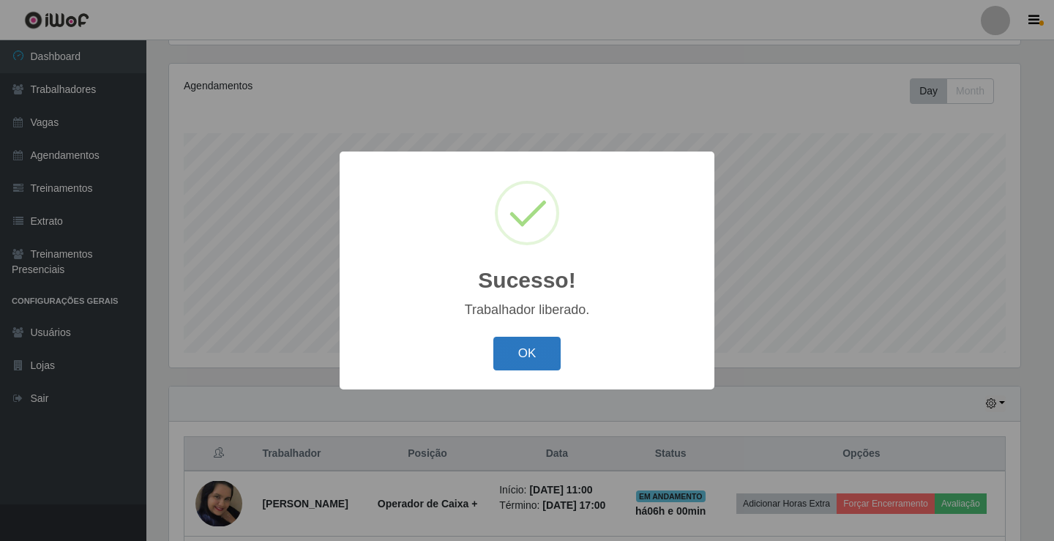
click at [522, 354] on button "OK" at bounding box center [527, 354] width 68 height 34
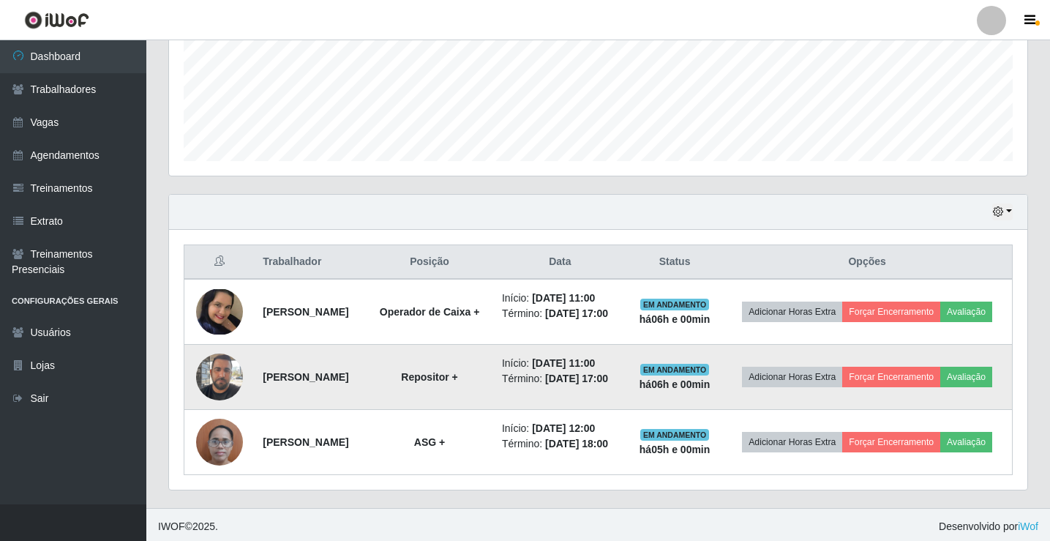
scroll to position [399, 0]
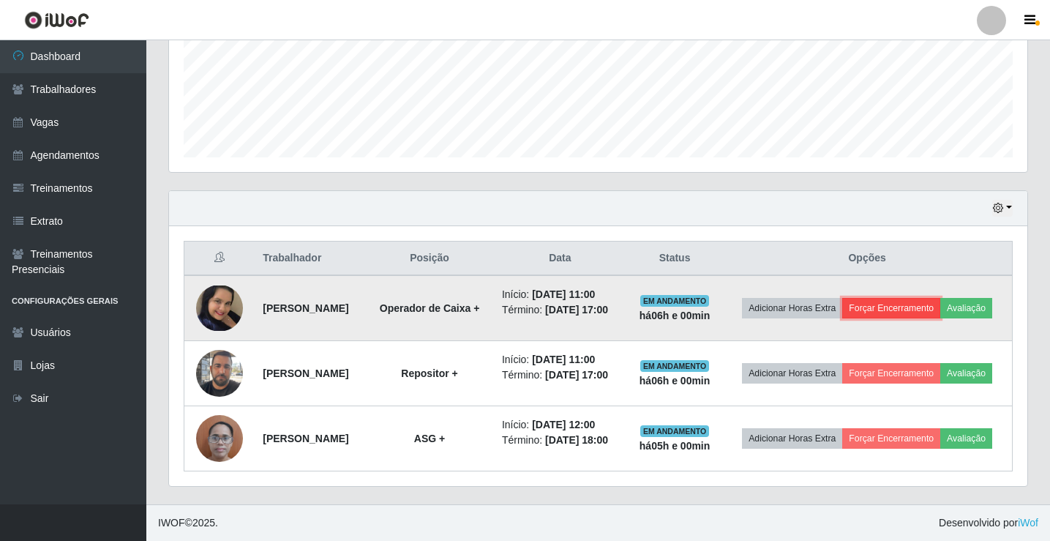
click at [911, 298] on button "Forçar Encerramento" at bounding box center [891, 308] width 98 height 20
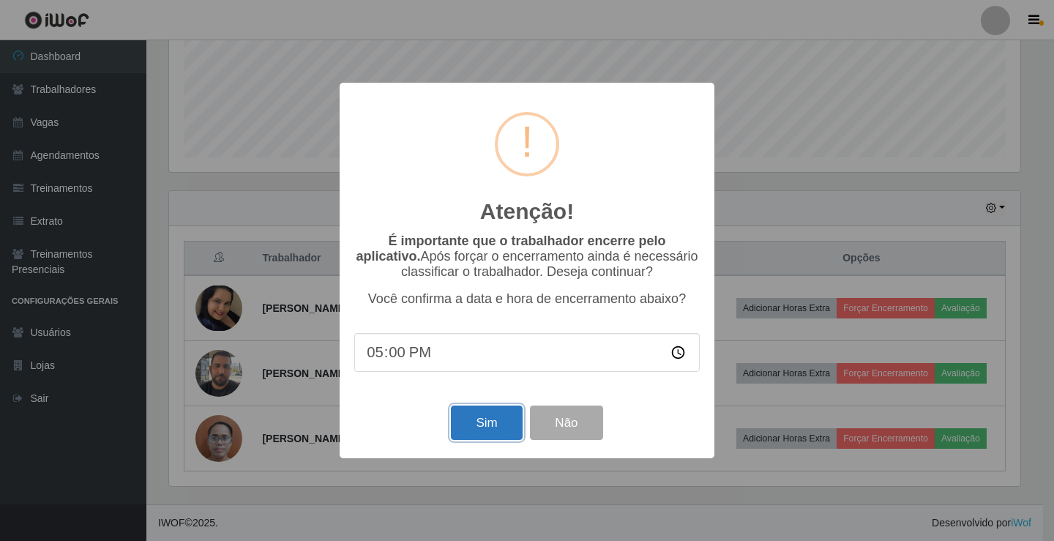
click at [500, 424] on button "Sim" at bounding box center [486, 422] width 71 height 34
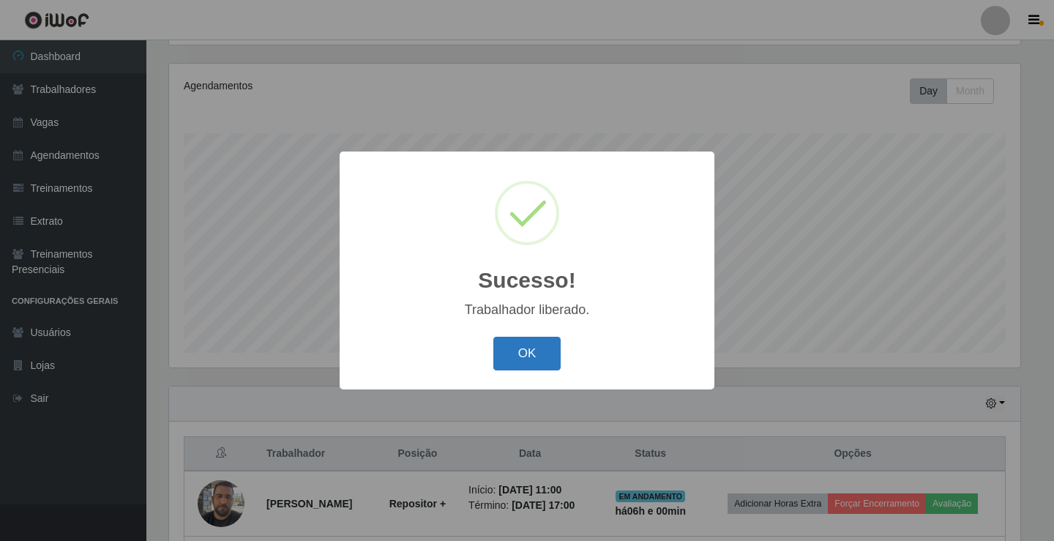
click at [533, 359] on button "OK" at bounding box center [527, 354] width 68 height 34
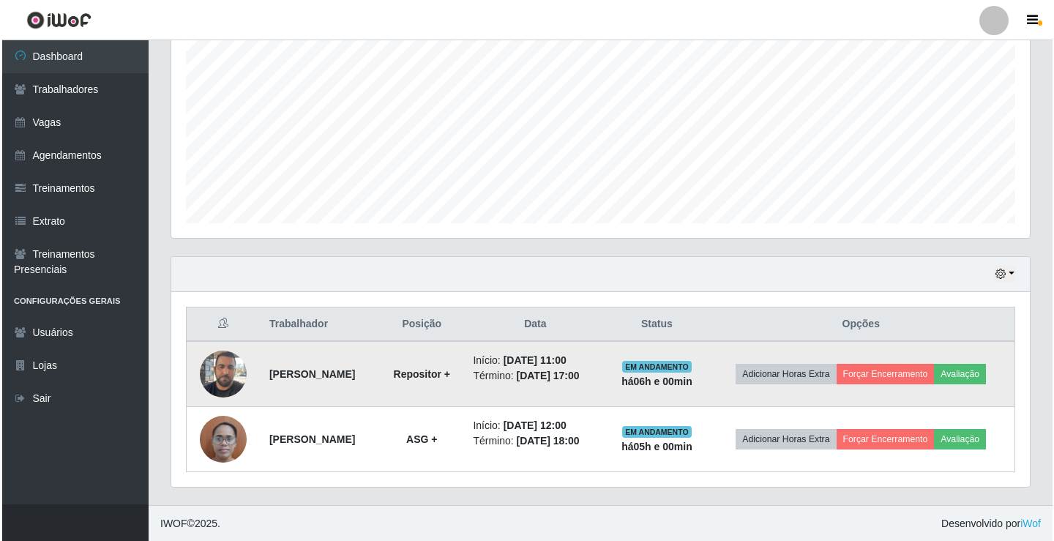
scroll to position [301, 0]
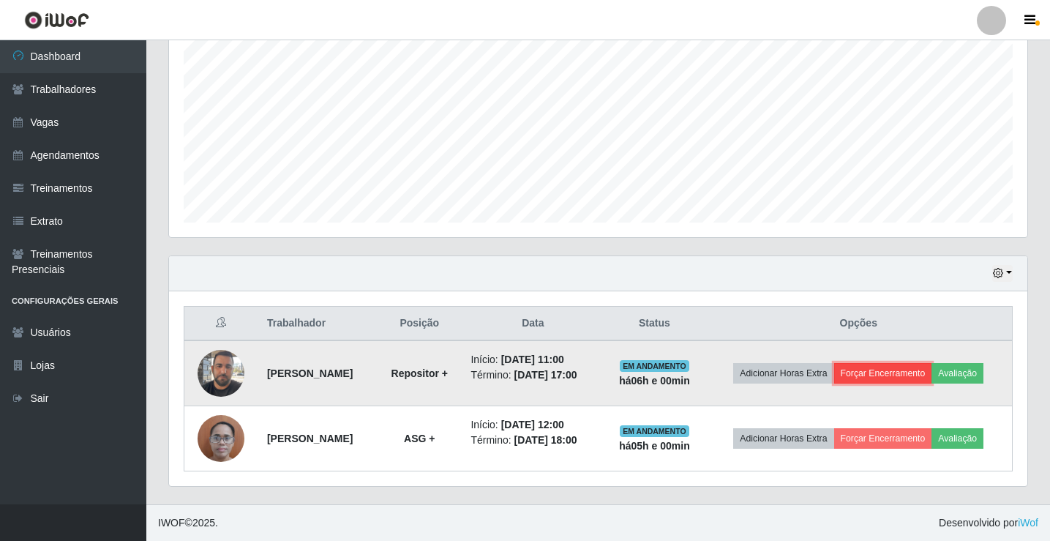
click at [898, 365] on button "Forçar Encerramento" at bounding box center [883, 373] width 98 height 20
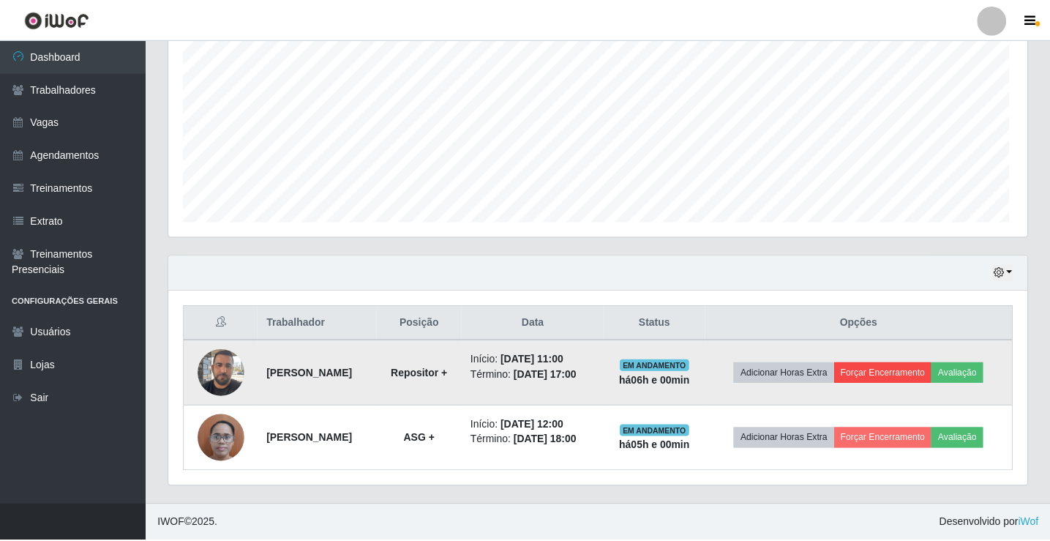
scroll to position [304, 851]
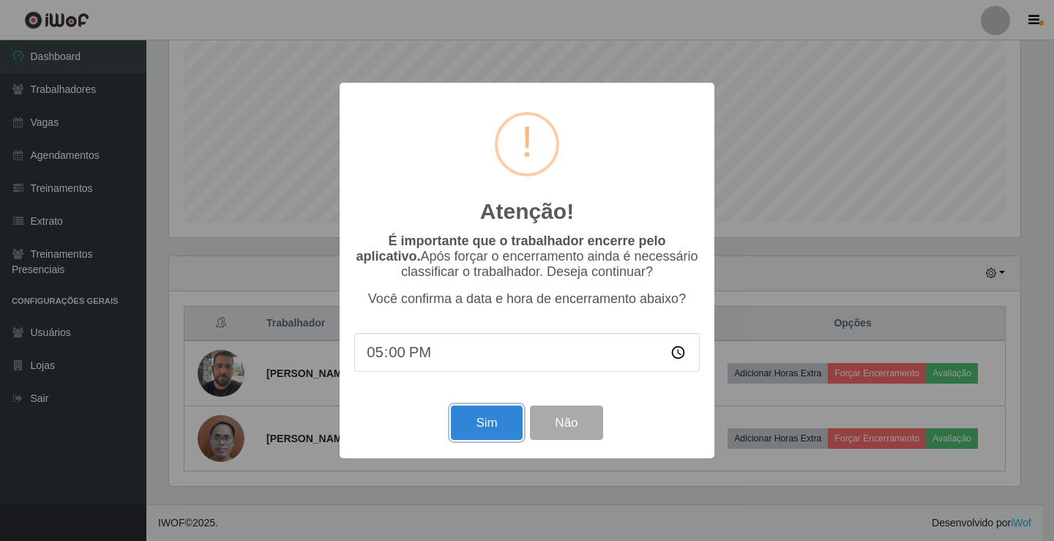
drag, startPoint x: 489, startPoint y: 437, endPoint x: 490, endPoint y: 421, distance: 16.1
click at [490, 435] on button "Sim" at bounding box center [486, 422] width 71 height 34
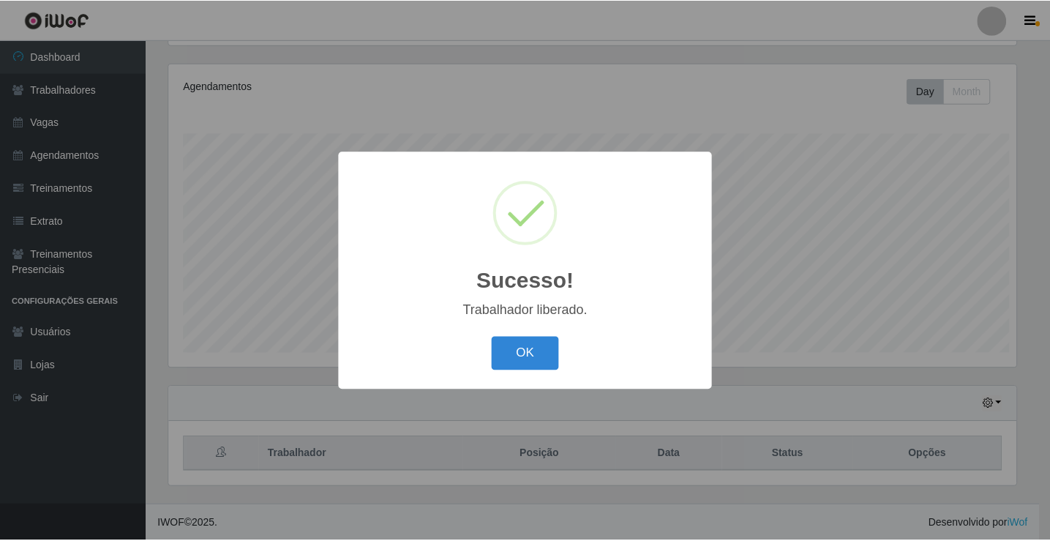
scroll to position [0, 0]
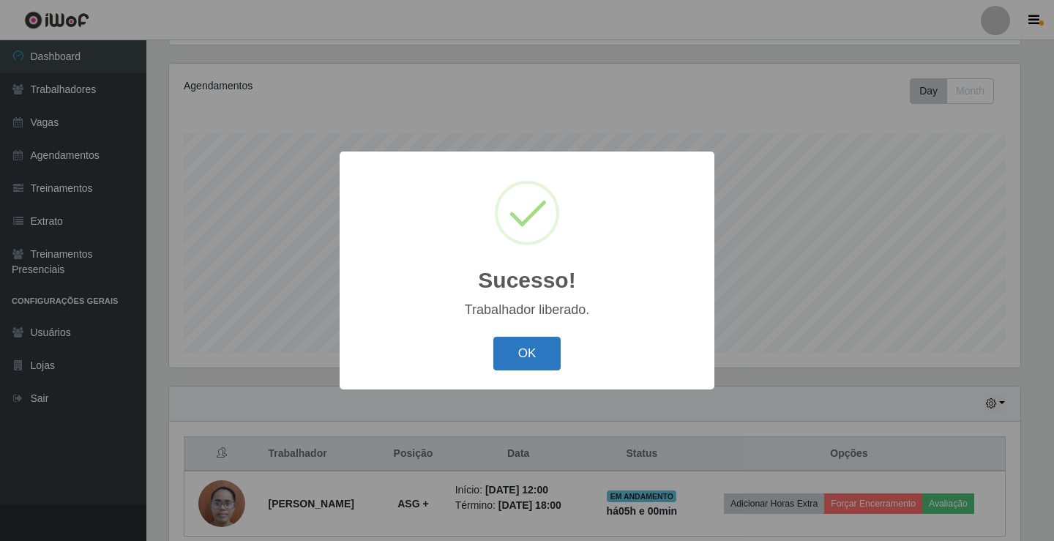
click at [505, 340] on button "OK" at bounding box center [527, 354] width 68 height 34
